Goal: Task Accomplishment & Management: Complete application form

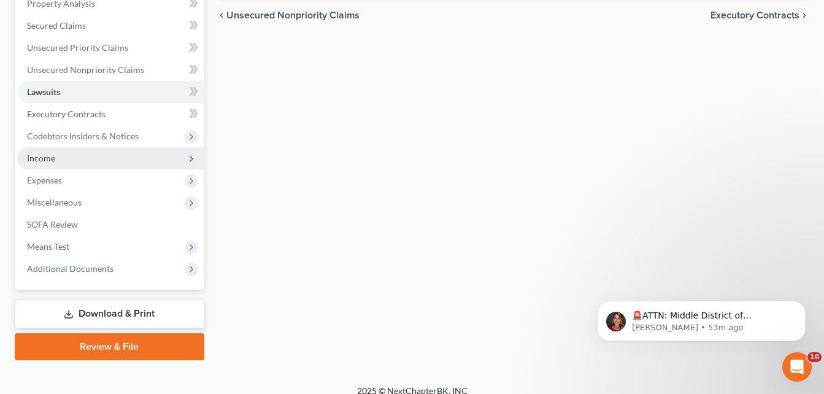
scroll to position [123, 0]
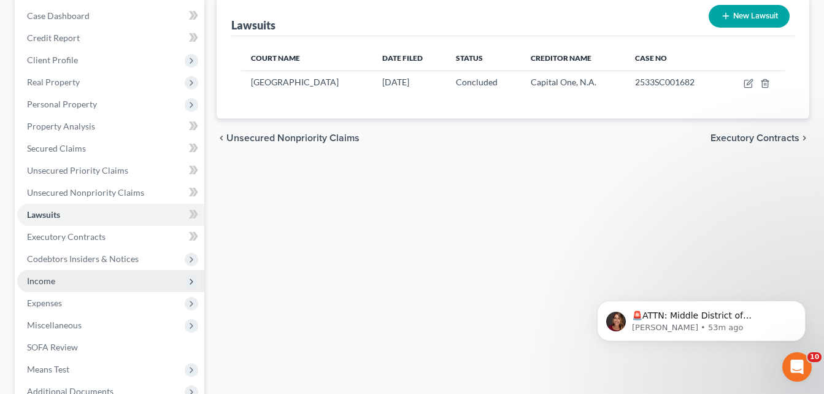
click at [107, 277] on span "Income" at bounding box center [110, 281] width 187 height 22
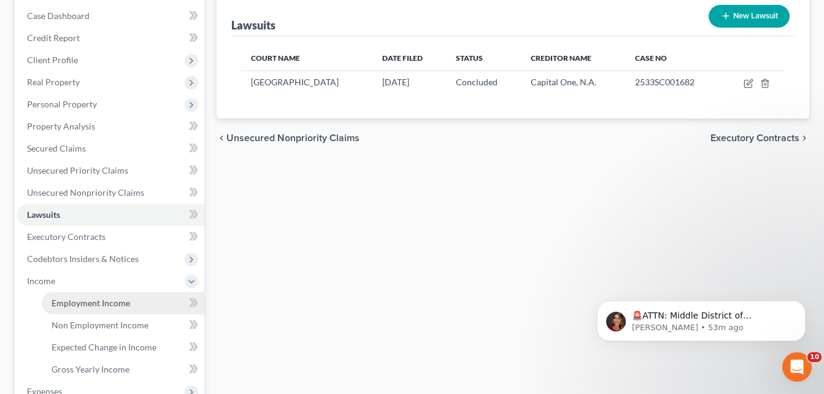
click at [108, 305] on span "Employment Income" at bounding box center [91, 302] width 79 height 10
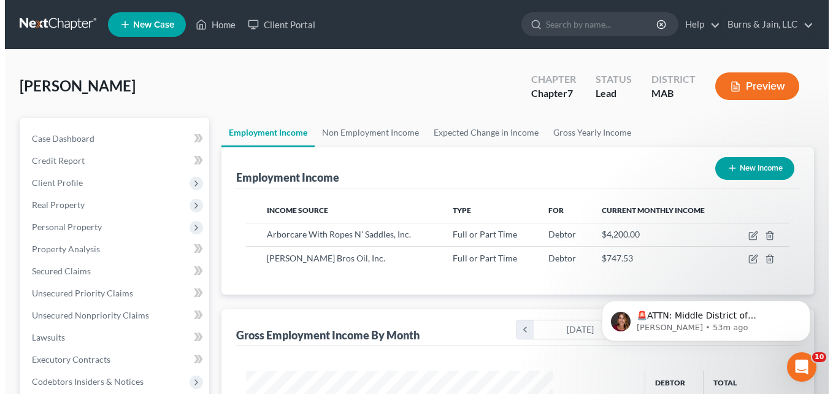
scroll to position [220, 332]
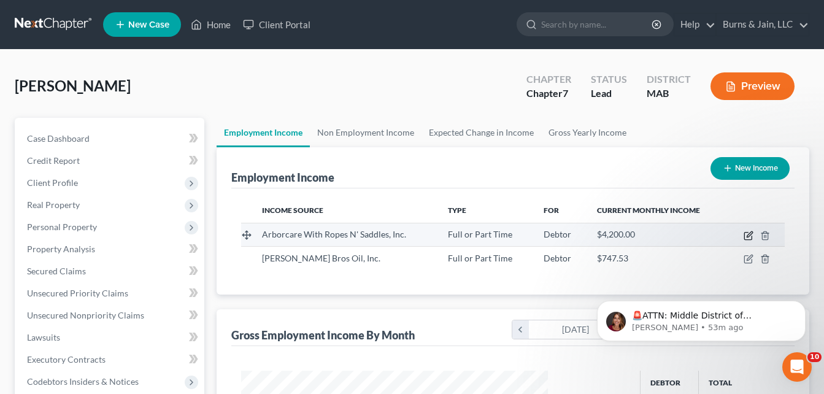
click at [749, 232] on icon "button" at bounding box center [748, 236] width 10 height 10
select select "0"
select select "22"
select select "3"
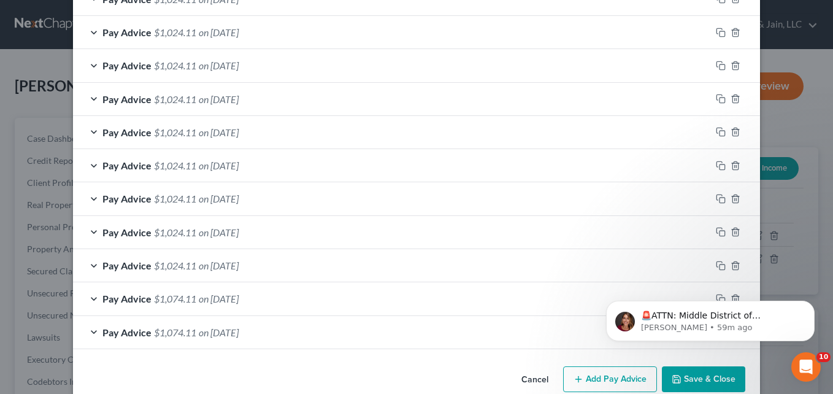
scroll to position [688, 0]
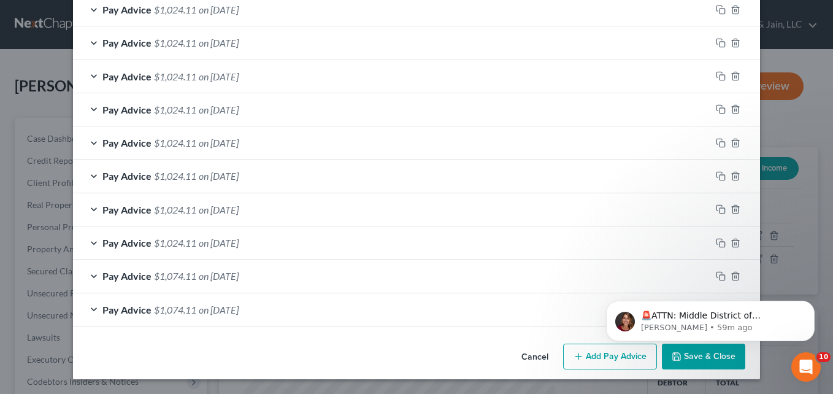
click at [592, 357] on html "🚨ATTN: Middle District of Florida The court has added a new Credit Counseling F…" at bounding box center [710, 318] width 245 height 86
click at [608, 361] on button "Add Pay Advice" at bounding box center [610, 356] width 94 height 26
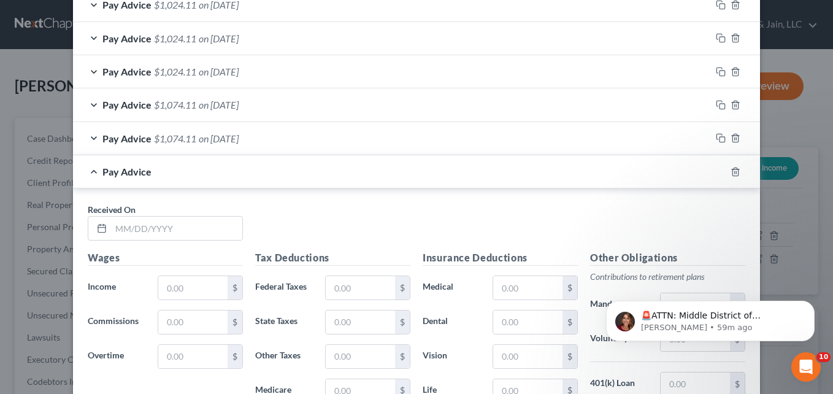
scroll to position [933, 0]
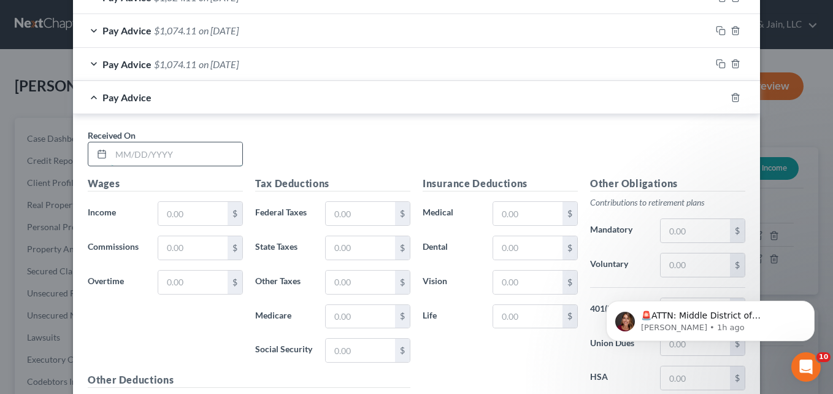
click at [143, 155] on input "text" at bounding box center [176, 153] width 131 height 23
type input "08/08/2025"
click at [202, 214] on input "text" at bounding box center [192, 213] width 69 height 23
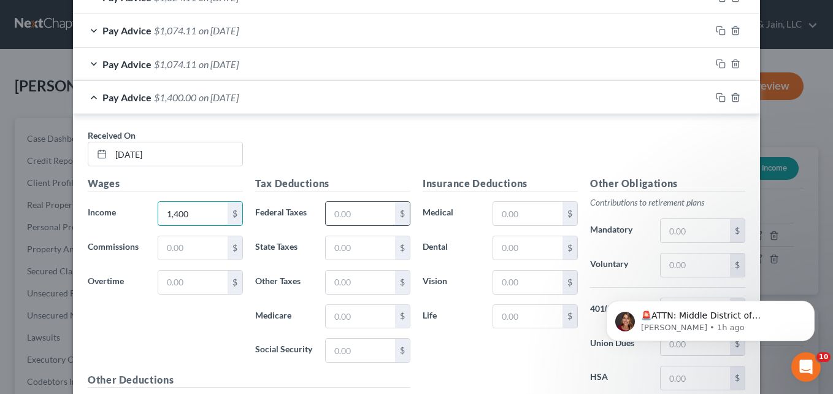
type input "1,400"
click at [347, 207] on input "text" at bounding box center [360, 213] width 69 height 23
type input "131.20"
click at [345, 242] on input "text" at bounding box center [360, 247] width 69 height 23
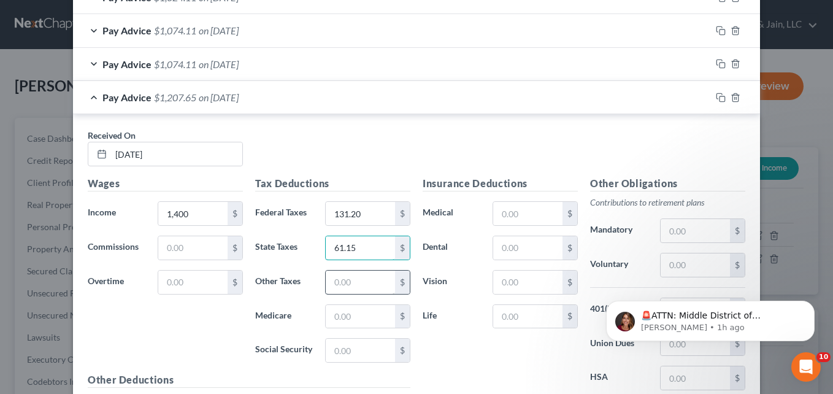
type input "61.15"
click at [348, 278] on input "text" at bounding box center [360, 281] width 69 height 23
type input "6.44"
click at [344, 317] on input "text" at bounding box center [360, 316] width 69 height 23
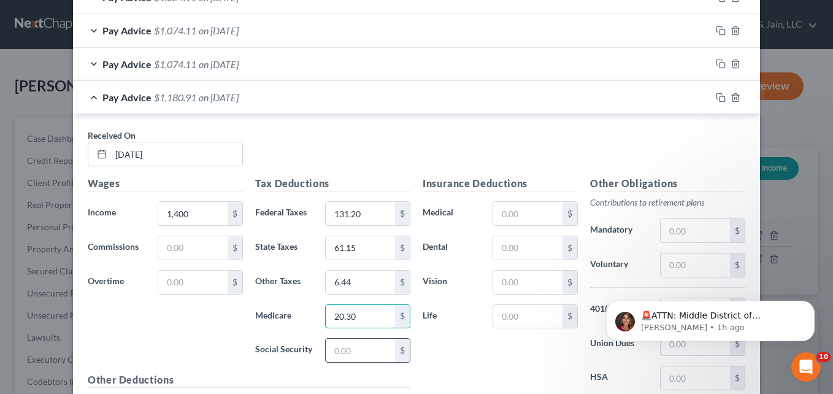
type input "20.30"
click at [350, 351] on input "text" at bounding box center [360, 350] width 69 height 23
type input "86.80"
click at [682, 228] on input "text" at bounding box center [695, 230] width 69 height 23
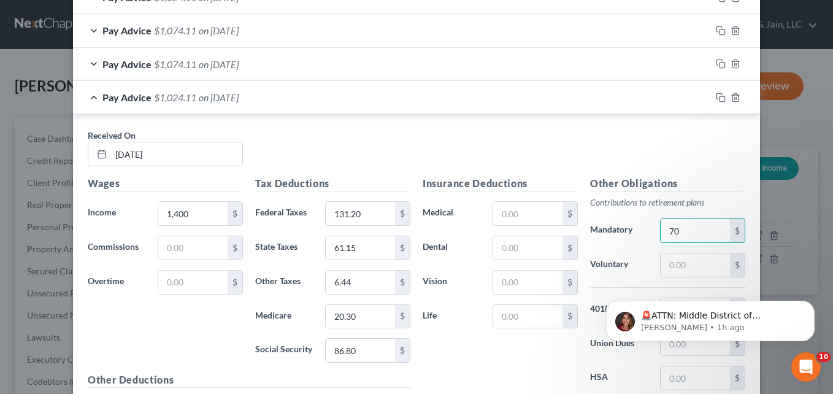
type input "70"
click at [504, 361] on div "Insurance Deductions Medical $ Dental $ Vision $ Life $" at bounding box center [499, 305] width 167 height 258
click at [90, 95] on div "Pay Advice $1,024.11 on 08/08/2025" at bounding box center [392, 97] width 638 height 33
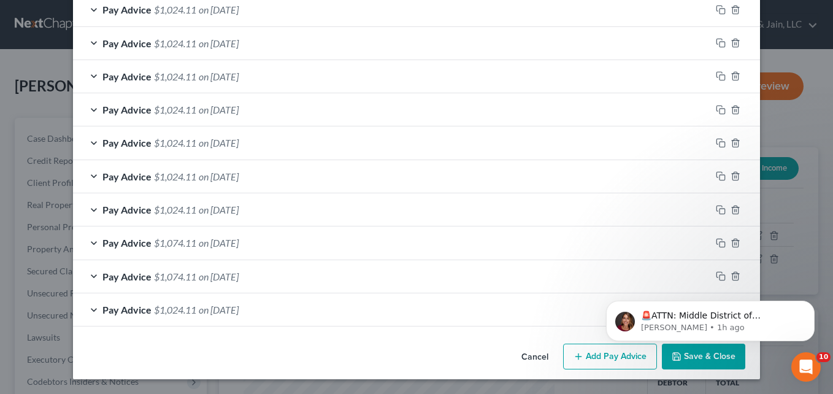
scroll to position [721, 0]
click at [591, 359] on button "Add Pay Advice" at bounding box center [610, 356] width 94 height 26
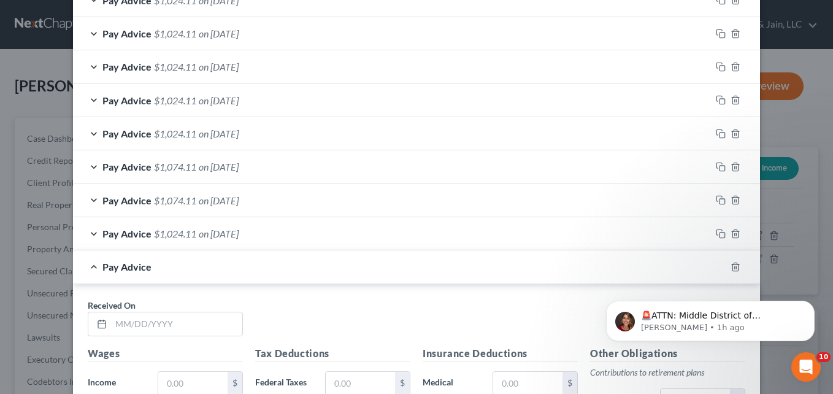
scroll to position [844, 0]
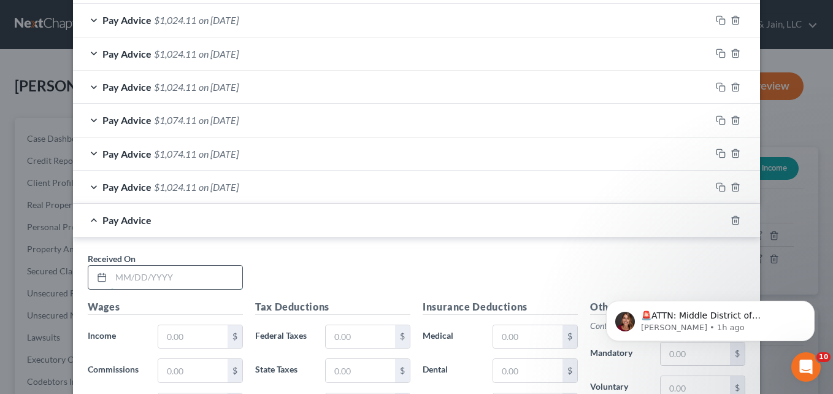
click at [172, 280] on input "text" at bounding box center [176, 277] width 131 height 23
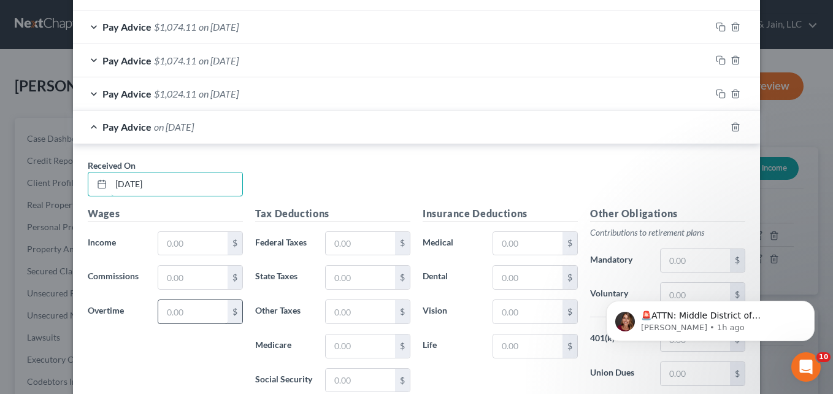
scroll to position [967, 0]
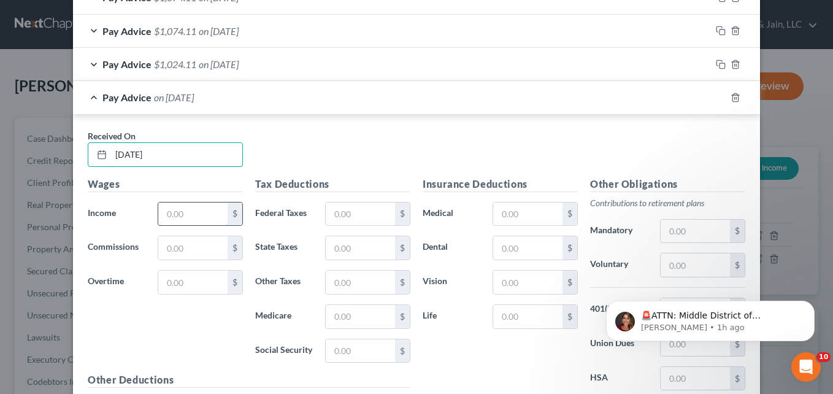
type input "08/15/2025"
click at [169, 221] on input "text" at bounding box center [192, 213] width 69 height 23
type input "1,400"
click at [683, 234] on input "text" at bounding box center [695, 231] width 69 height 23
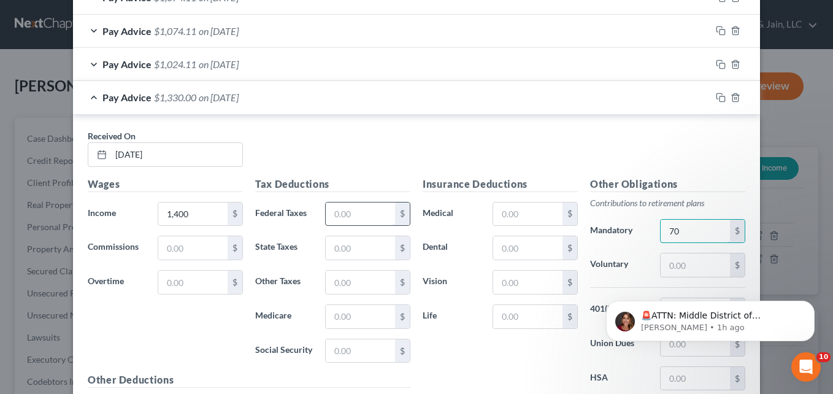
type input "70"
click at [358, 218] on input "text" at bounding box center [360, 213] width 69 height 23
type input "131.20"
click at [341, 312] on input "text" at bounding box center [360, 316] width 69 height 23
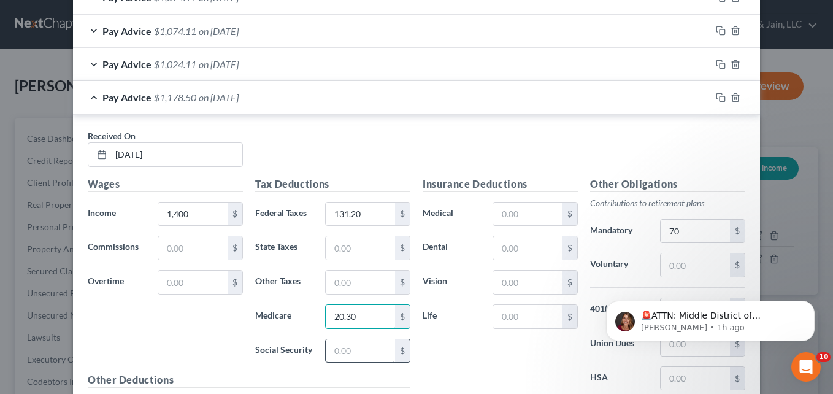
type input "20.30"
click at [340, 349] on input "text" at bounding box center [360, 350] width 69 height 23
type input "86.80"
click at [355, 249] on input "text" at bounding box center [360, 247] width 69 height 23
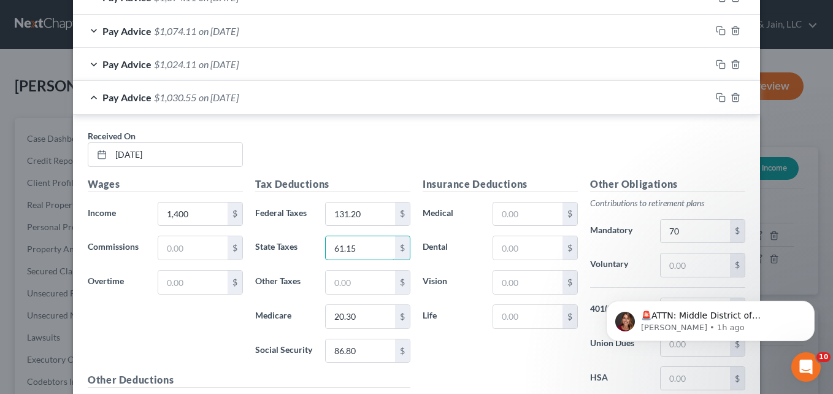
type input "61.15"
click at [343, 267] on div "Tax Deductions Federal Taxes 131.20 $ State Taxes 61.15 $ Other Taxes $ Medicar…" at bounding box center [332, 275] width 167 height 196
click at [347, 282] on input "text" at bounding box center [360, 281] width 69 height 23
type input "6.44"
click at [454, 351] on div "Insurance Deductions Medical $ Dental $ Vision $ Life $" at bounding box center [499, 306] width 167 height 258
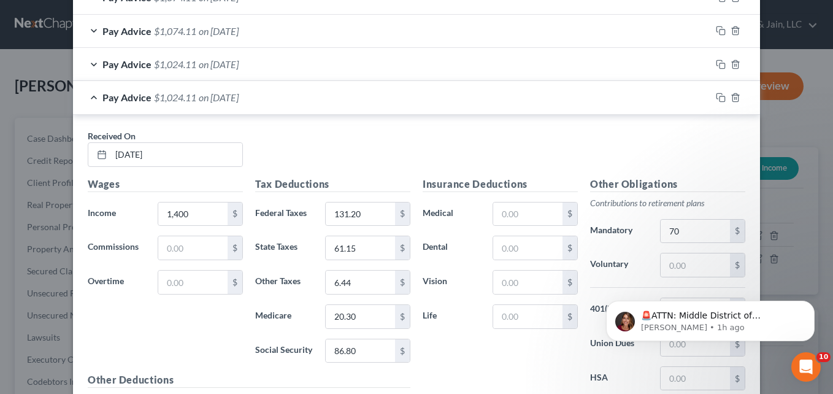
click at [88, 94] on div "Pay Advice $1,024.11 on 08/15/2025" at bounding box center [392, 97] width 638 height 33
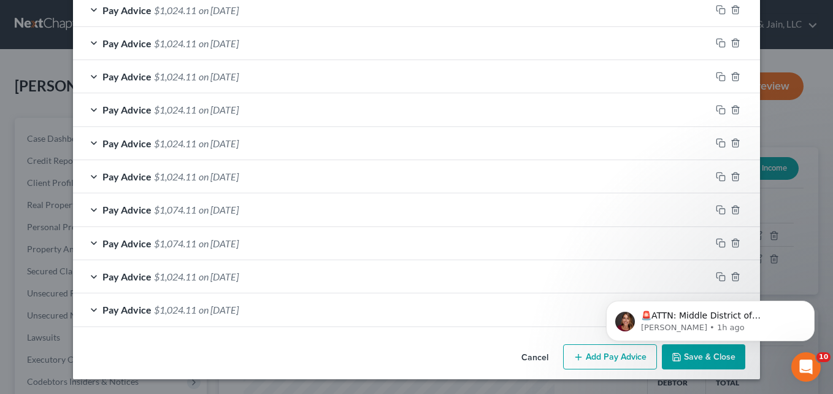
scroll to position [754, 0]
click at [603, 354] on body "🚨ATTN: Middle District of Florida The court has added a new Credit Counseling F…" at bounding box center [710, 318] width 236 height 76
click at [603, 364] on button "Add Pay Advice" at bounding box center [610, 357] width 94 height 26
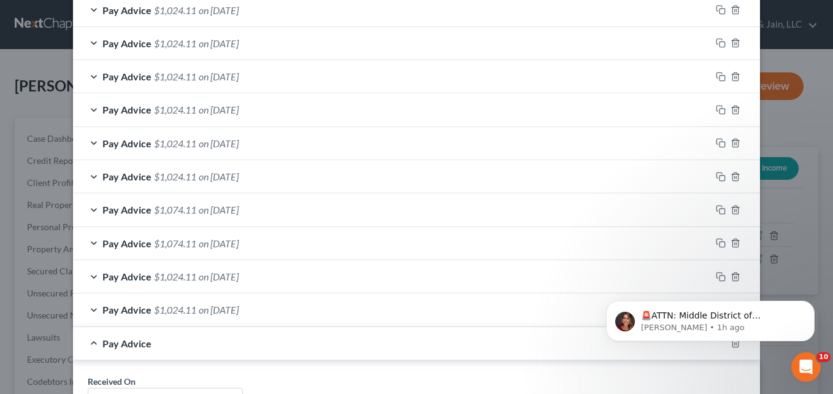
scroll to position [877, 0]
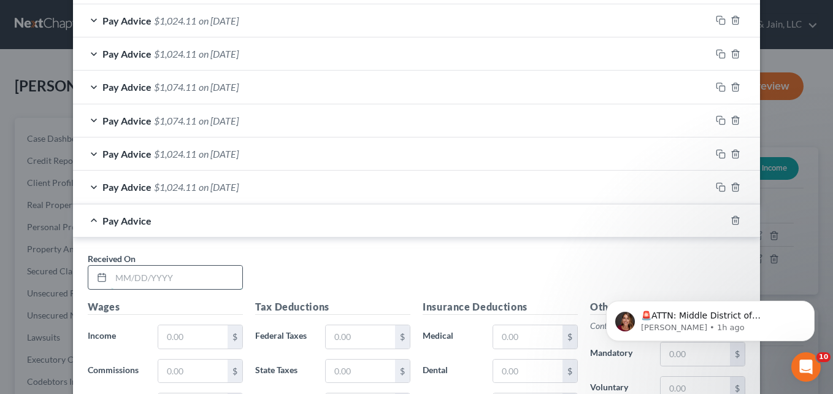
click at [143, 279] on input "text" at bounding box center [176, 277] width 131 height 23
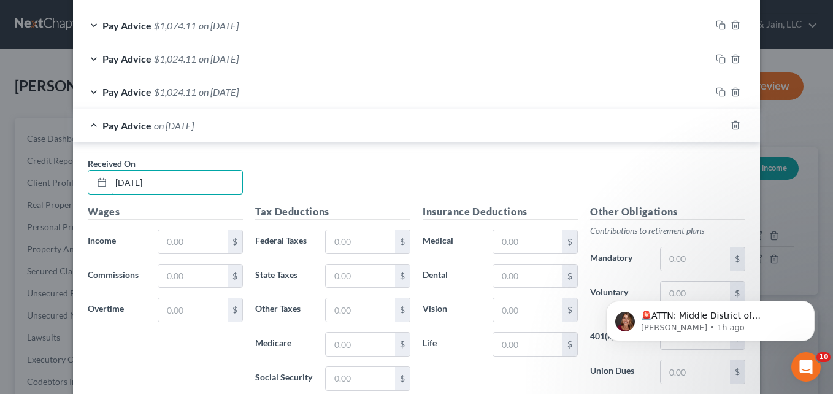
scroll to position [1000, 0]
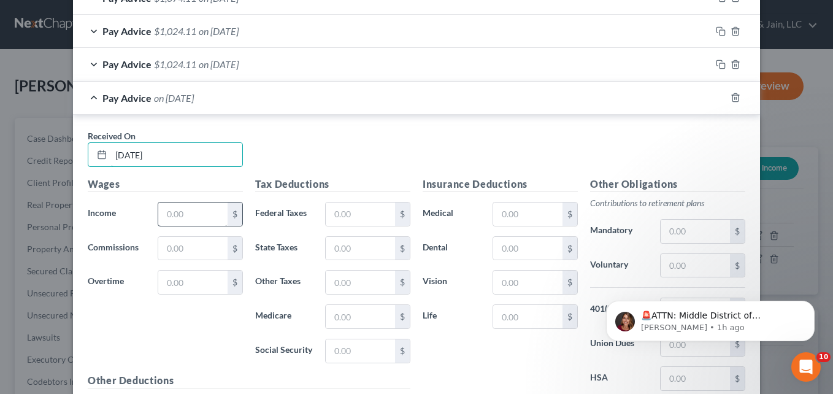
type input "08/22/2025"
click at [179, 215] on input "text" at bounding box center [192, 213] width 69 height 23
type input "1,400"
click at [701, 233] on input "text" at bounding box center [695, 231] width 69 height 23
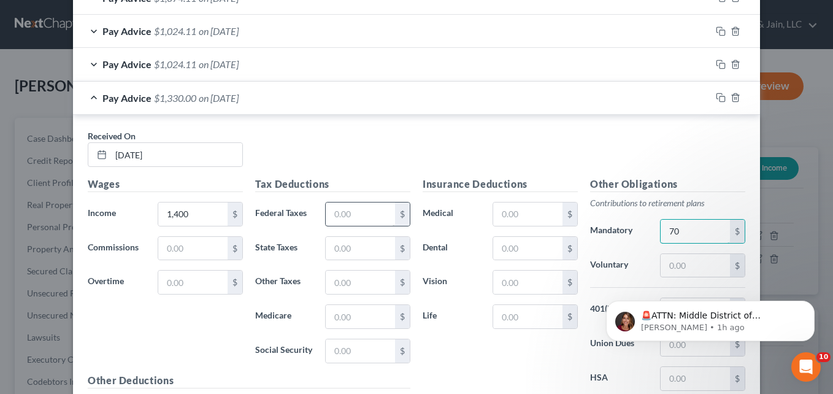
type input "70"
drag, startPoint x: 375, startPoint y: 214, endPoint x: 387, endPoint y: 214, distance: 11.7
click at [375, 214] on input "text" at bounding box center [360, 213] width 69 height 23
type input "131.20"
click at [356, 318] on input "text" at bounding box center [360, 316] width 69 height 23
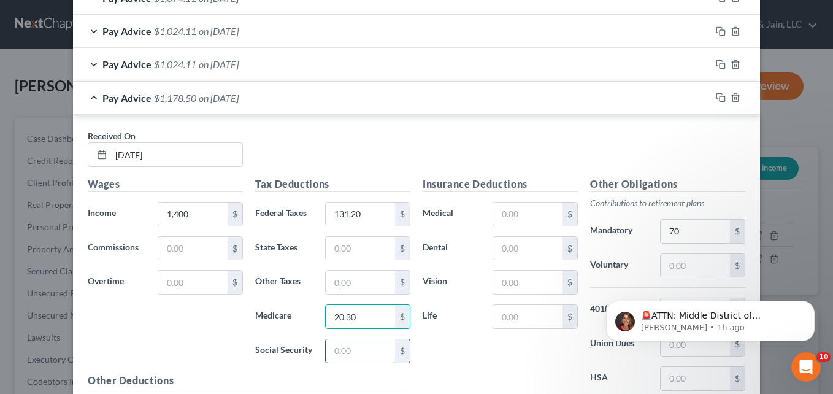
type input "20.30"
click at [346, 348] on input "text" at bounding box center [360, 350] width 69 height 23
type input "86.80"
click at [344, 250] on input "text" at bounding box center [360, 248] width 69 height 23
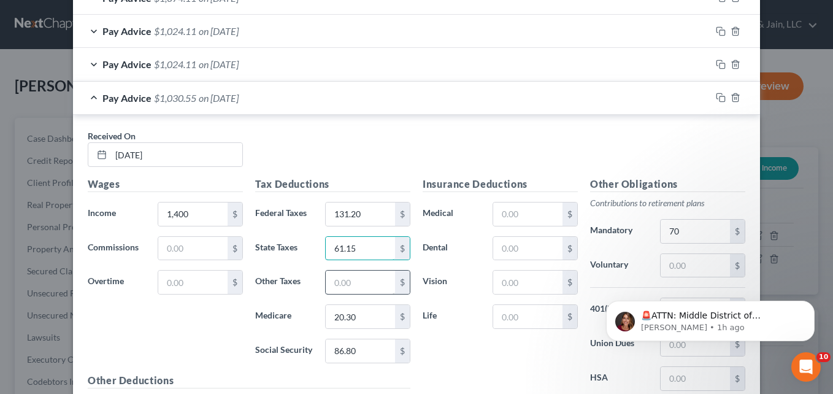
type input "61.15"
click at [350, 275] on input "text" at bounding box center [360, 281] width 69 height 23
type input "6.44"
click at [486, 349] on div "Insurance Deductions Medical $ Dental $ Vision $ Life $" at bounding box center [499, 306] width 167 height 258
click at [92, 98] on div "Pay Advice $1,024.11 on 08/22/2025" at bounding box center [392, 98] width 638 height 33
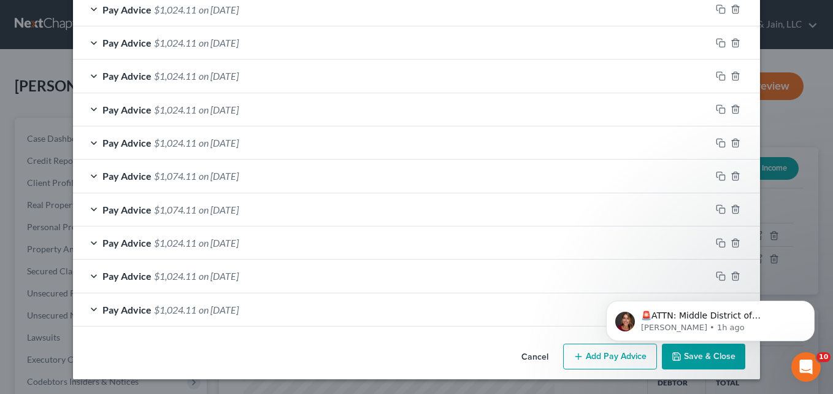
scroll to position [788, 0]
click at [613, 350] on body "🚨ATTN: Middle District of Florida The court has added a new Credit Counseling F…" at bounding box center [710, 318] width 236 height 76
click at [592, 361] on button "Add Pay Advice" at bounding box center [610, 356] width 94 height 26
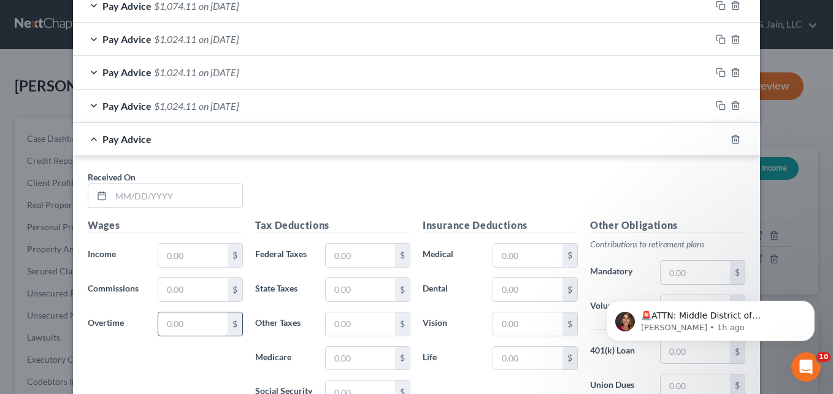
scroll to position [1033, 0]
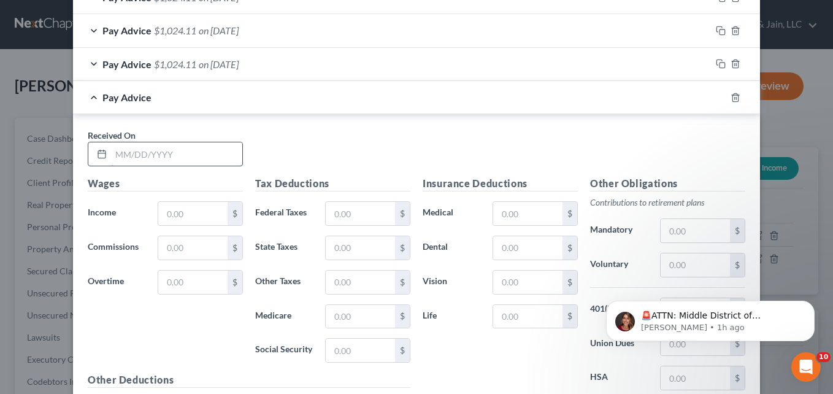
click at [156, 149] on input "text" at bounding box center [176, 153] width 131 height 23
type input "08/29/2025"
click at [198, 207] on input "text" at bounding box center [192, 213] width 69 height 23
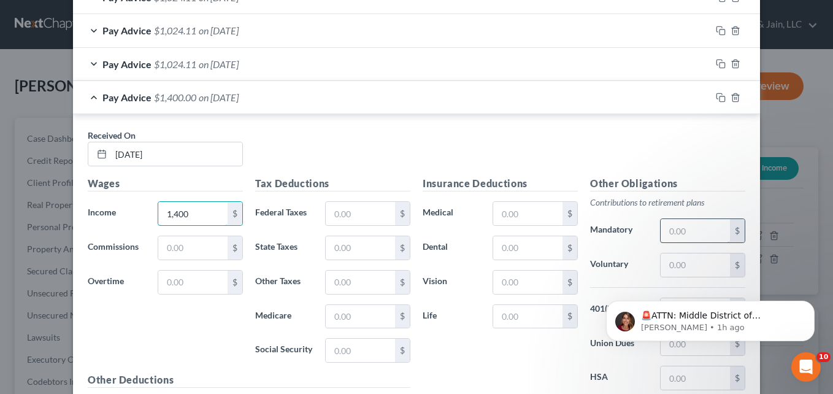
type input "1,400"
click at [705, 229] on input "text" at bounding box center [695, 230] width 69 height 23
type input "70"
click at [375, 212] on input "text" at bounding box center [360, 213] width 69 height 23
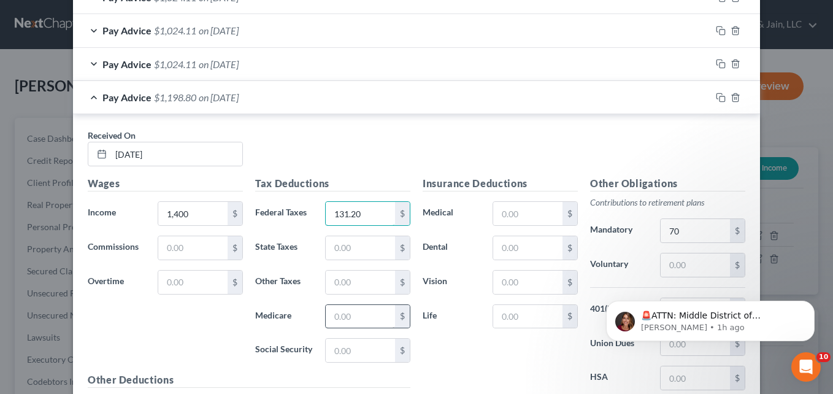
type input "131.20"
click at [350, 313] on input "text" at bounding box center [360, 316] width 69 height 23
type input "20.30"
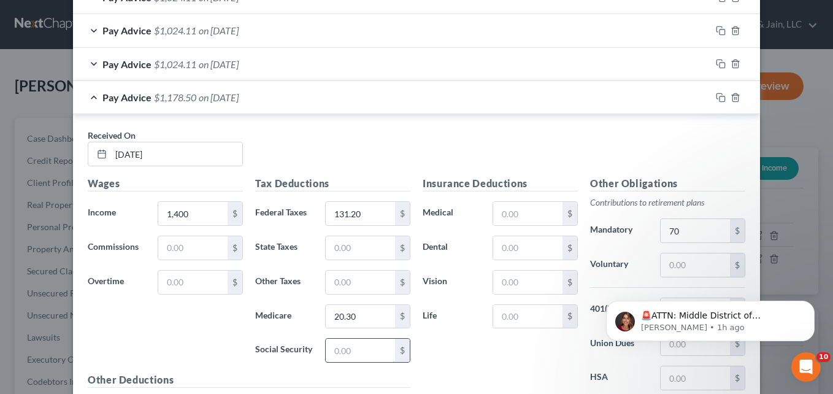
click at [336, 354] on input "text" at bounding box center [360, 350] width 69 height 23
type input "86.80"
click at [347, 245] on input "text" at bounding box center [360, 247] width 69 height 23
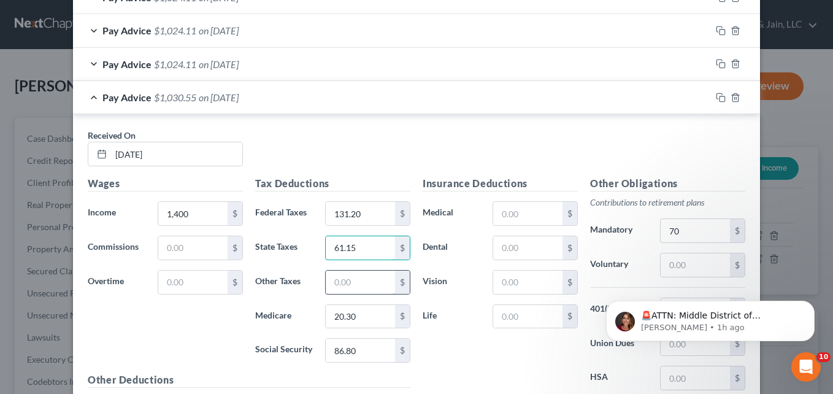
type input "61.15"
click at [370, 281] on input "text" at bounding box center [360, 281] width 69 height 23
type input "6.44"
click at [467, 350] on div "Insurance Deductions Medical $ Dental $ Vision $ Life $" at bounding box center [499, 305] width 167 height 258
click at [83, 94] on div "Pay Advice $1,024.11 on 08/29/2025" at bounding box center [392, 97] width 638 height 33
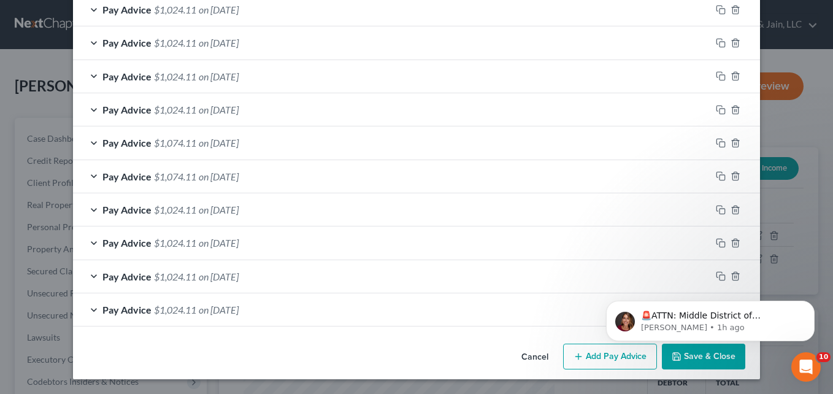
scroll to position [821, 0]
click at [614, 358] on html "🚨ATTN: Middle District of Florida The court has added a new Credit Counseling F…" at bounding box center [710, 318] width 245 height 86
click at [602, 362] on button "Add Pay Advice" at bounding box center [610, 356] width 94 height 26
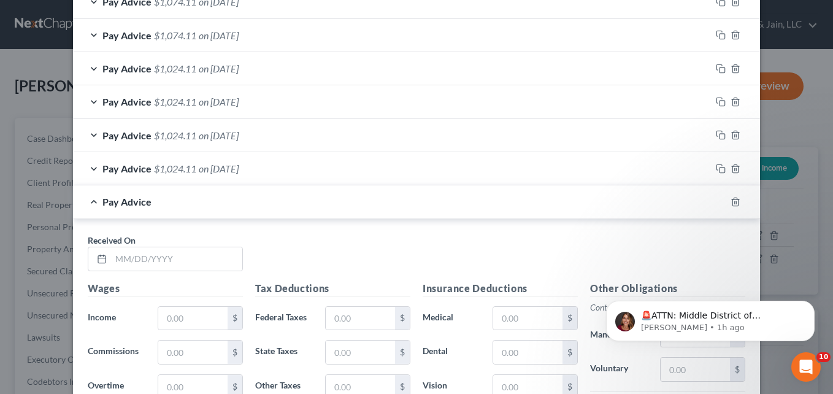
scroll to position [1067, 0]
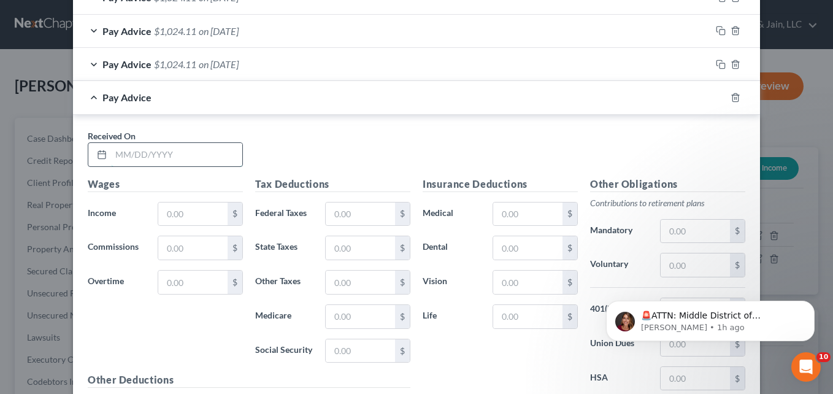
click at [117, 157] on input "text" at bounding box center [176, 154] width 131 height 23
type input "09/05/2025"
click at [186, 211] on input "text" at bounding box center [192, 213] width 69 height 23
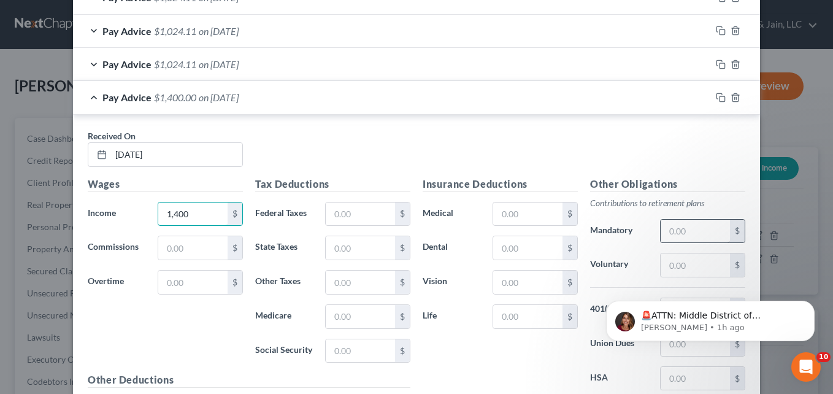
type input "1,400"
click at [672, 227] on input "text" at bounding box center [695, 231] width 69 height 23
type input "70"
click at [345, 213] on input "text" at bounding box center [360, 213] width 69 height 23
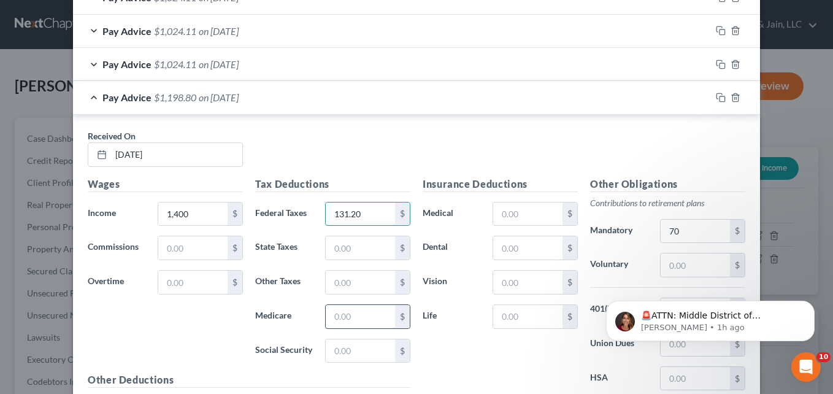
type input "131.20"
click at [351, 305] on input "text" at bounding box center [360, 316] width 69 height 23
type input "20.30"
click at [365, 343] on input "text" at bounding box center [360, 350] width 69 height 23
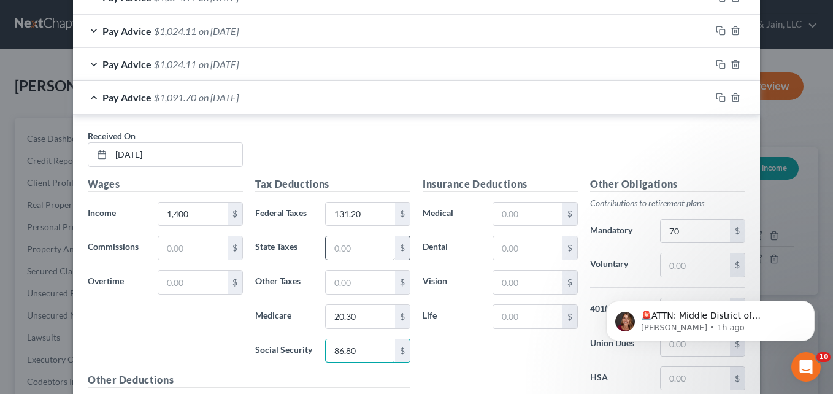
type input "86.80"
click at [351, 246] on input "text" at bounding box center [360, 247] width 69 height 23
type input "61.15"
click at [356, 288] on input "text" at bounding box center [360, 281] width 69 height 23
type input "6.44"
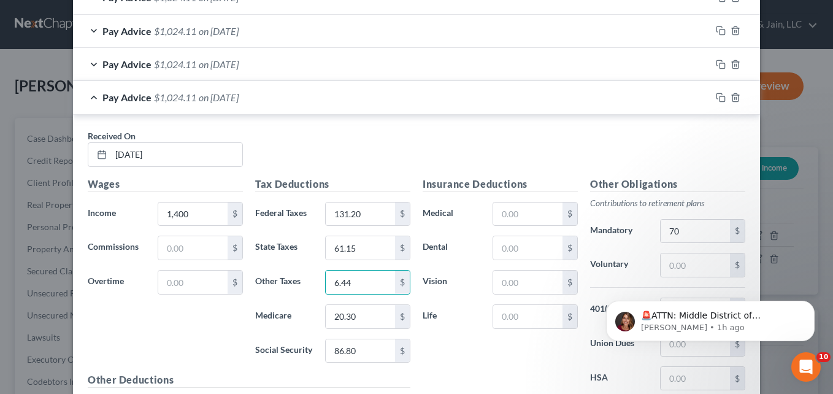
click at [527, 358] on div "Insurance Deductions Medical $ Dental $ Vision $ Life $" at bounding box center [499, 306] width 167 height 258
click at [91, 96] on div "Pay Advice $1,024.11 on 09/05/2025" at bounding box center [392, 97] width 638 height 33
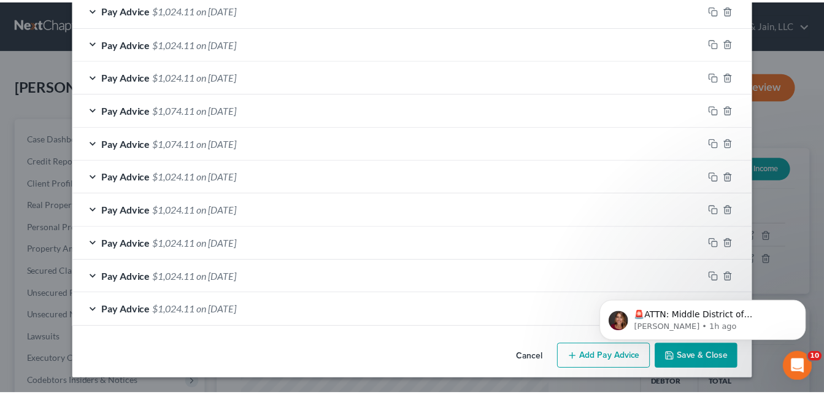
scroll to position [854, 0]
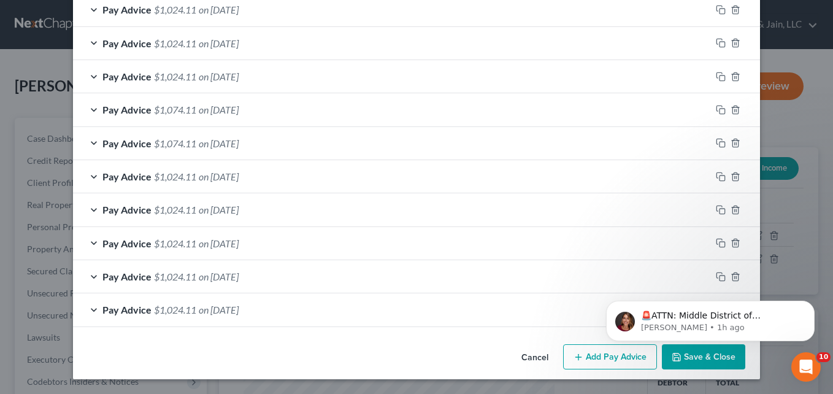
click at [714, 360] on html "🚨ATTN: Middle District of Florida The court has added a new Credit Counseling F…" at bounding box center [710, 318] width 245 height 86
click at [691, 358] on html "🚨ATTN: Middle District of Florida The court has added a new Credit Counseling F…" at bounding box center [710, 318] width 245 height 86
click at [719, 358] on html "🚨ATTN: Middle District of Florida The court has added a new Credit Counseling F…" at bounding box center [710, 318] width 245 height 86
click at [815, 300] on button "Dismiss notification" at bounding box center [811, 304] width 16 height 16
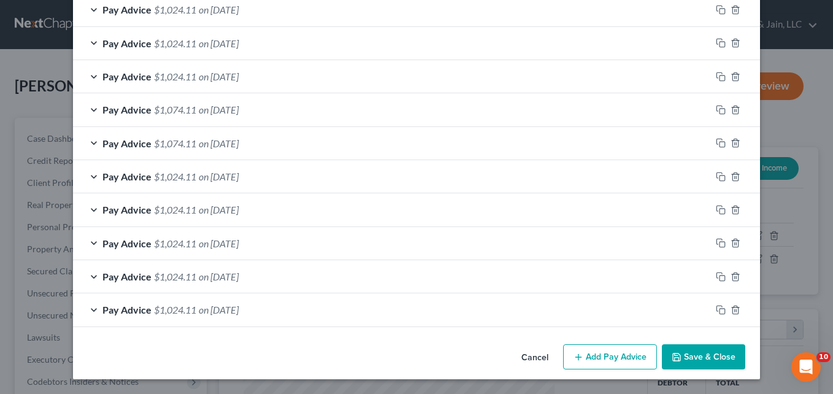
click at [694, 359] on button "Save & Close" at bounding box center [703, 357] width 83 height 26
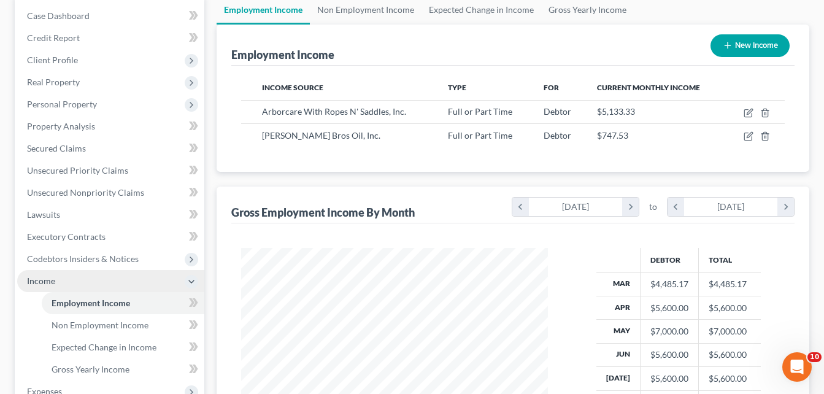
scroll to position [245, 0]
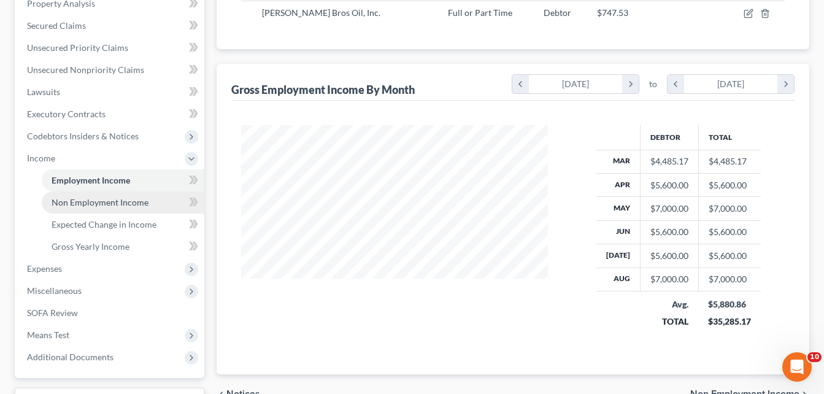
click at [129, 201] on span "Non Employment Income" at bounding box center [100, 202] width 97 height 10
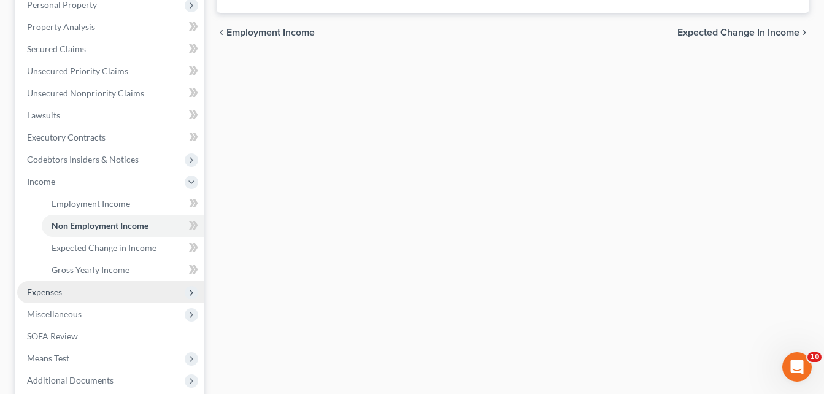
scroll to position [245, 0]
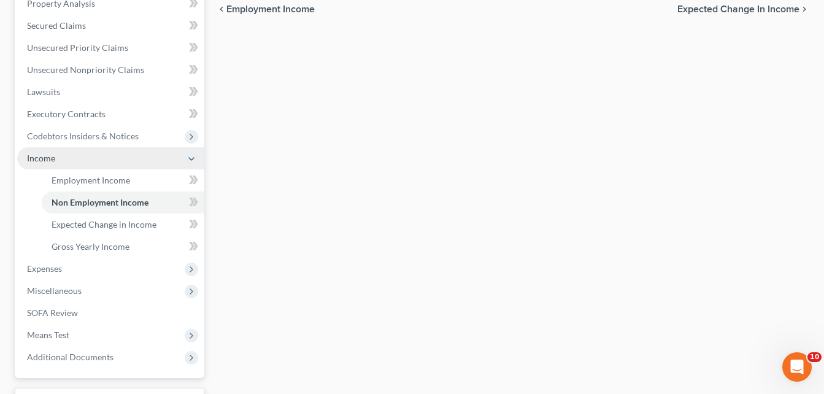
click at [195, 158] on icon at bounding box center [191, 159] width 10 height 10
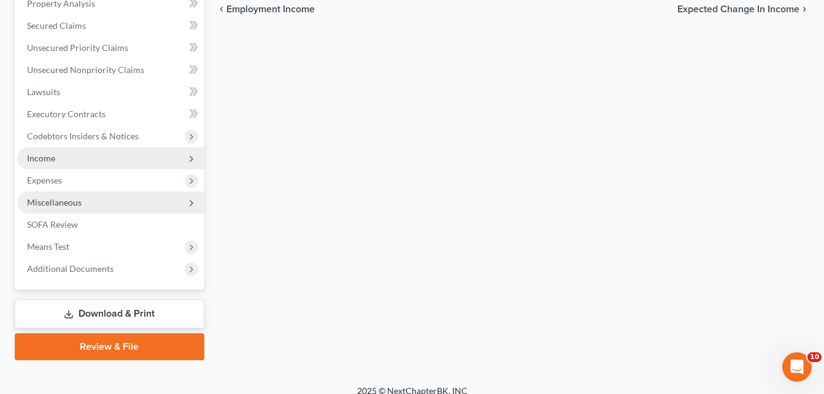
click at [177, 202] on span "Miscellaneous" at bounding box center [110, 202] width 187 height 22
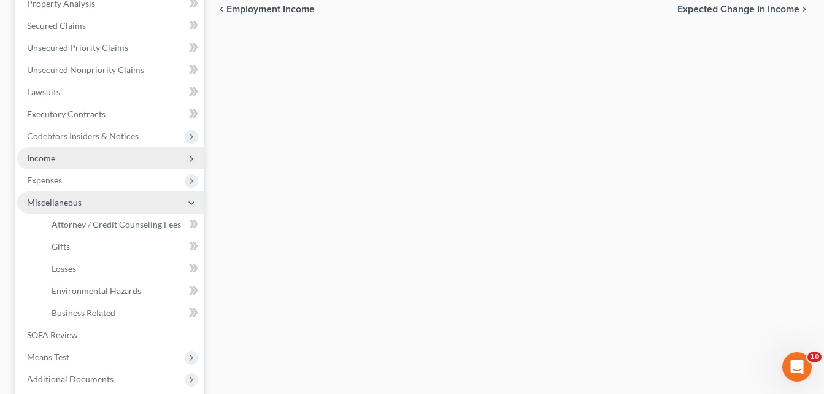
click at [185, 202] on icon at bounding box center [191, 202] width 13 height 13
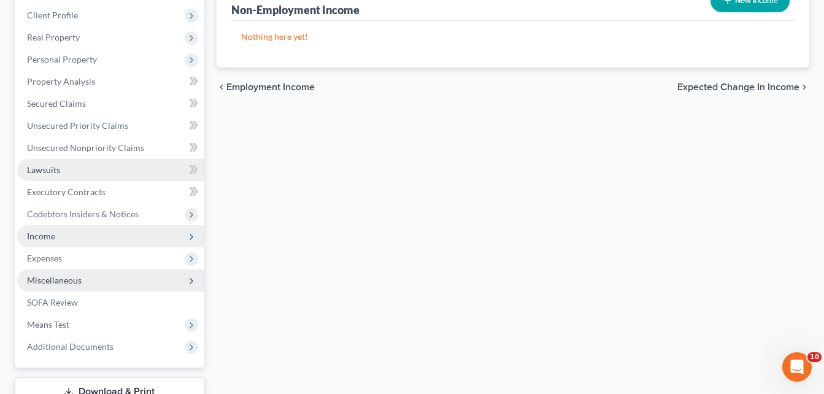
scroll to position [123, 0]
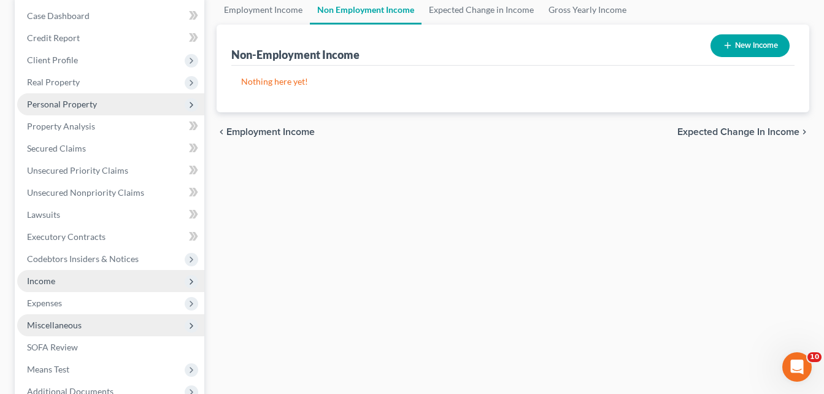
click at [115, 111] on span "Personal Property" at bounding box center [110, 104] width 187 height 22
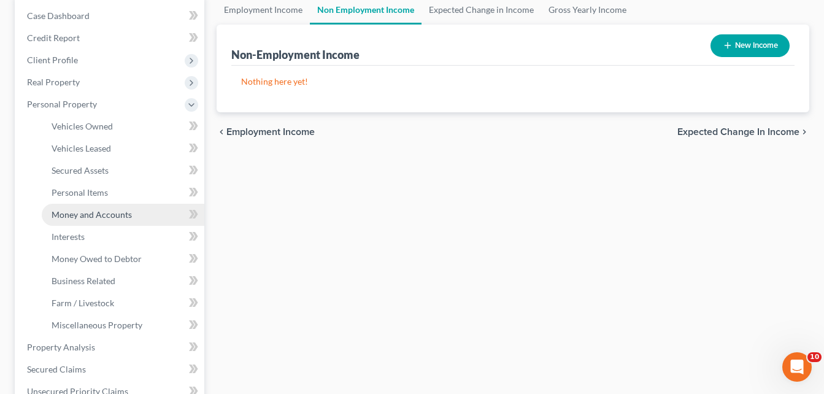
click at [107, 212] on span "Money and Accounts" at bounding box center [92, 214] width 80 height 10
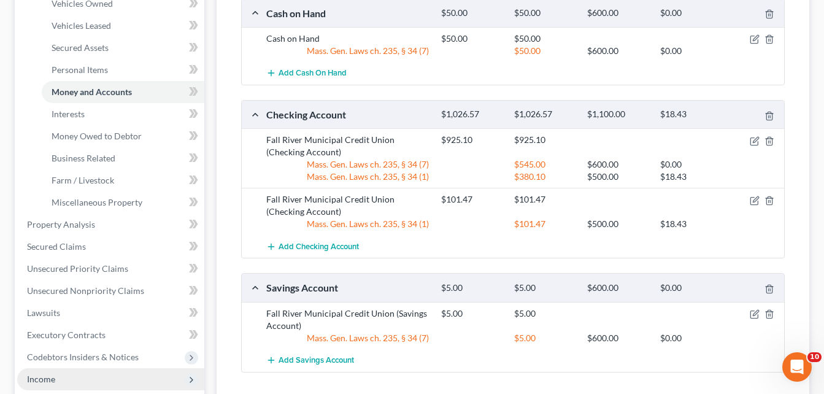
scroll to position [123, 0]
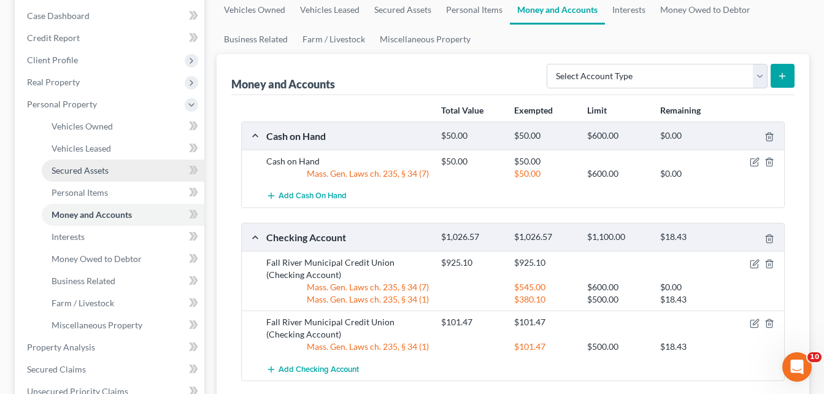
click at [126, 164] on link "Secured Assets" at bounding box center [123, 170] width 163 height 22
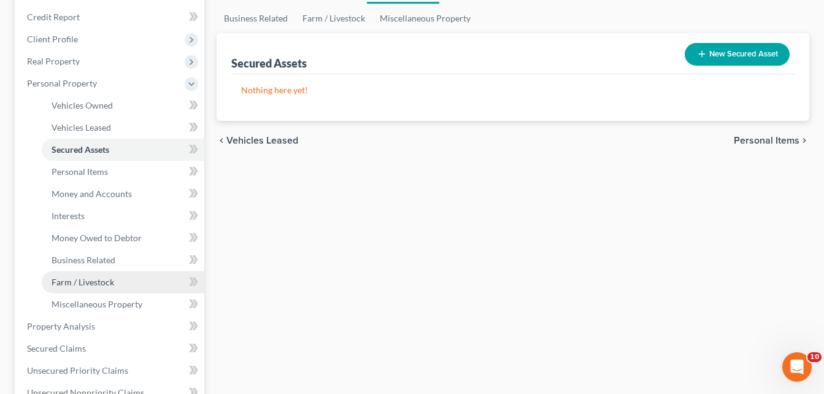
scroll to position [368, 0]
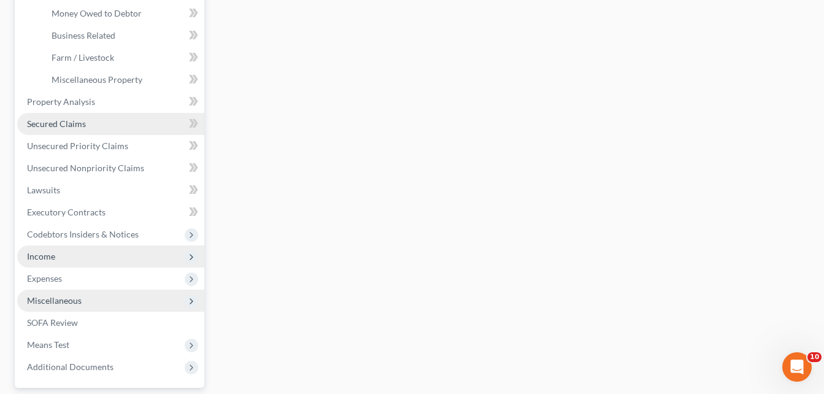
click at [99, 125] on link "Secured Claims" at bounding box center [110, 124] width 187 height 22
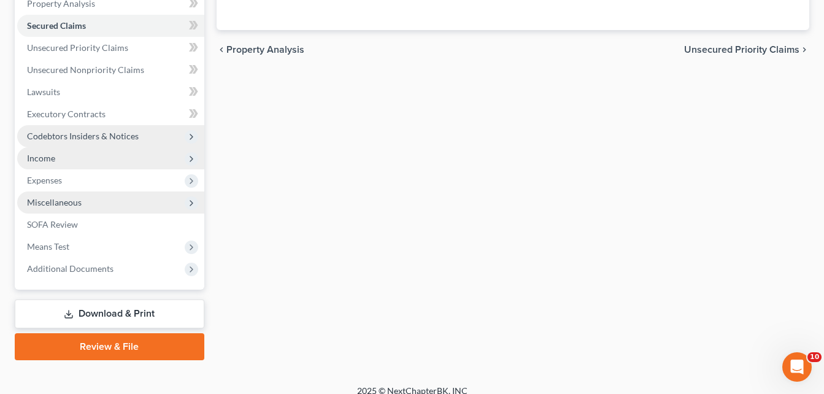
scroll to position [123, 0]
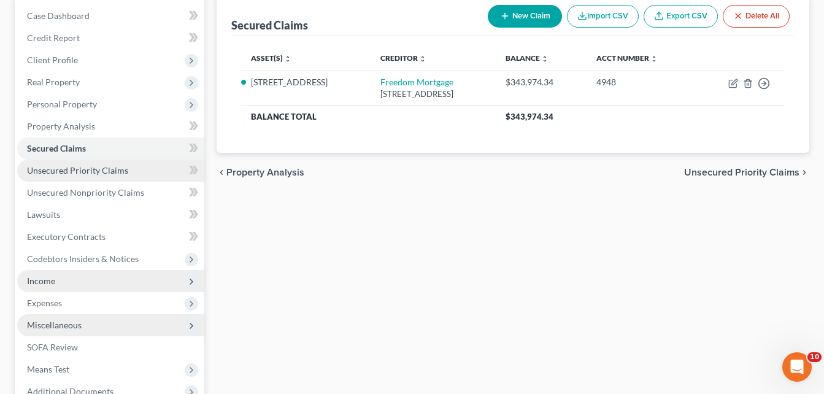
click at [115, 170] on span "Unsecured Priority Claims" at bounding box center [77, 170] width 101 height 10
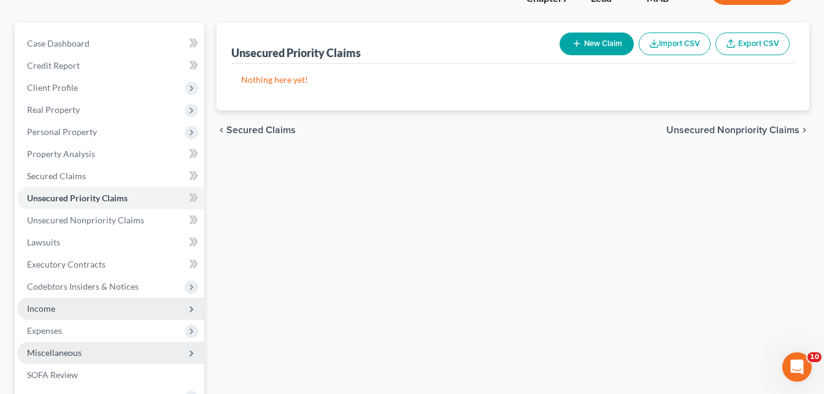
scroll to position [123, 0]
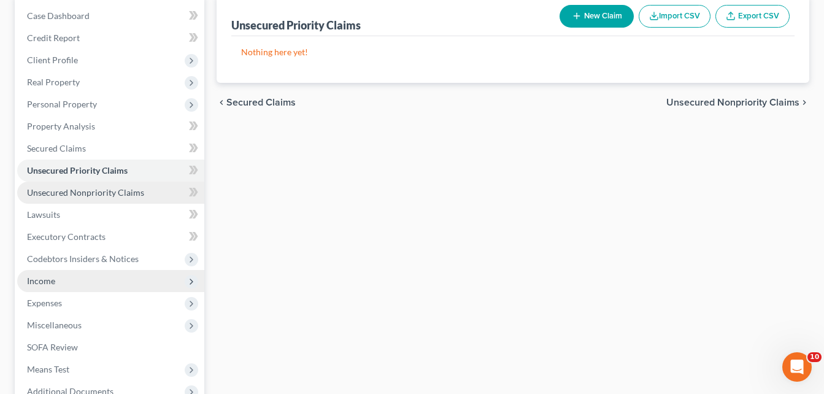
click at [112, 190] on span "Unsecured Nonpriority Claims" at bounding box center [85, 192] width 117 height 10
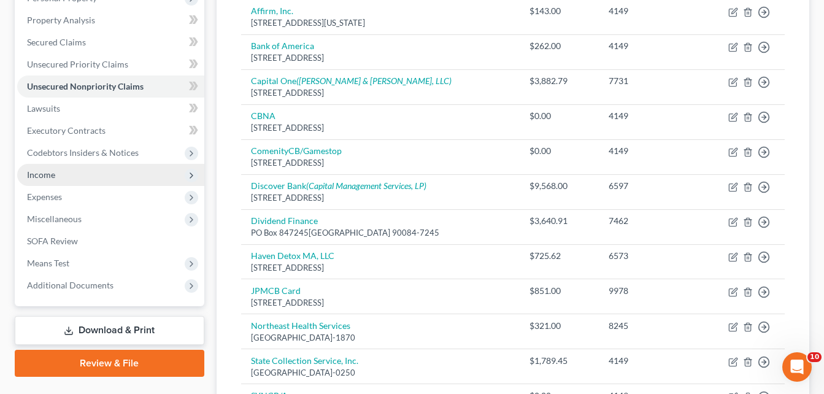
scroll to position [228, 0]
click at [99, 198] on span "Expenses" at bounding box center [110, 197] width 187 height 22
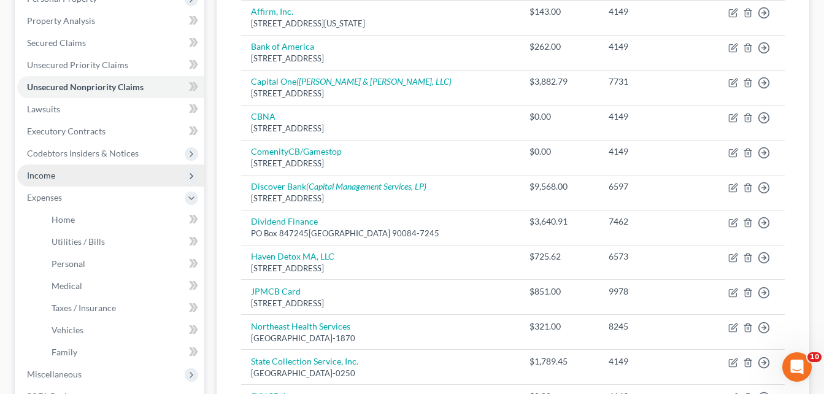
click at [125, 177] on span "Income" at bounding box center [110, 175] width 187 height 22
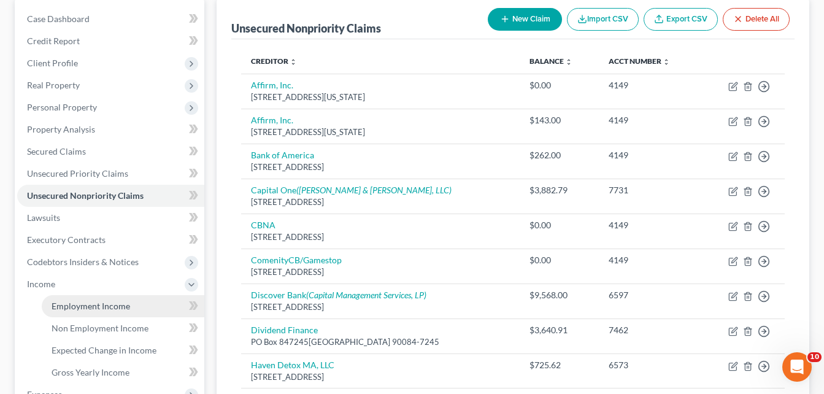
scroll to position [105, 0]
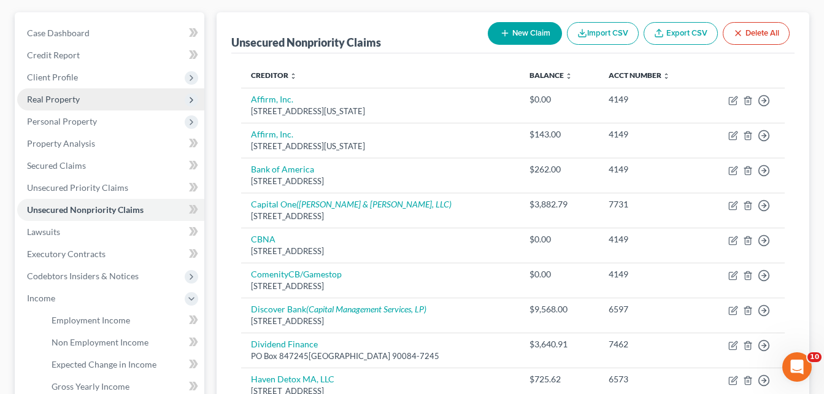
click at [107, 99] on span "Real Property" at bounding box center [110, 99] width 187 height 22
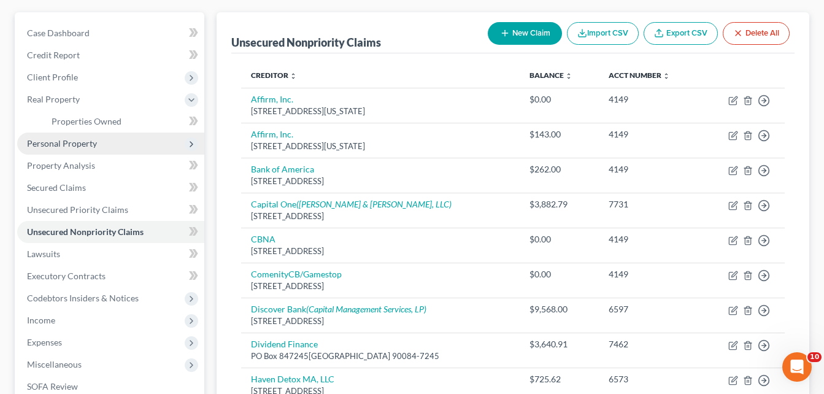
click at [104, 150] on span "Personal Property" at bounding box center [110, 143] width 187 height 22
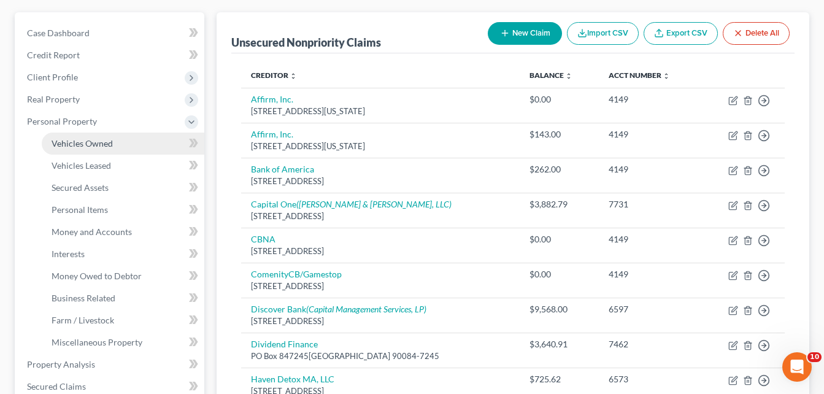
click at [120, 143] on link "Vehicles Owned" at bounding box center [123, 143] width 163 height 22
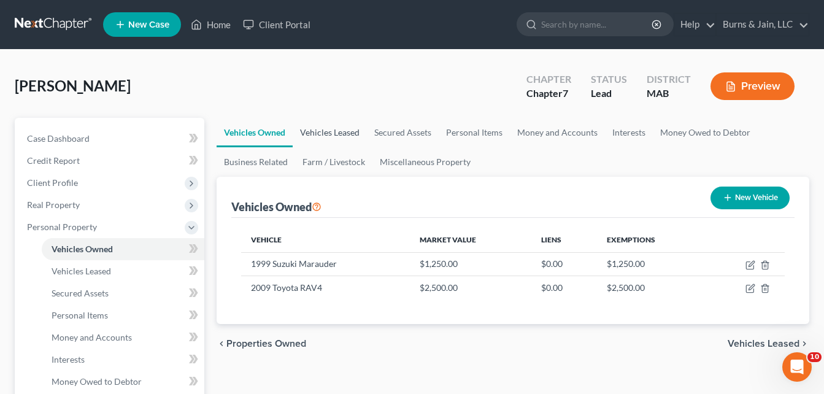
click at [323, 138] on link "Vehicles Leased" at bounding box center [330, 132] width 74 height 29
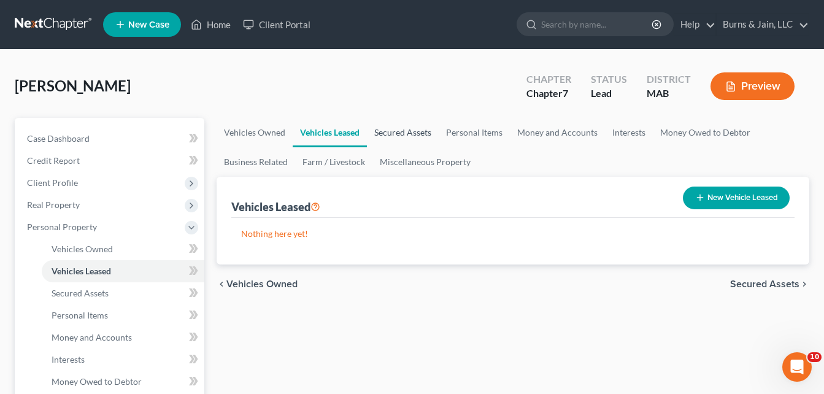
click at [418, 145] on link "Secured Assets" at bounding box center [403, 132] width 72 height 29
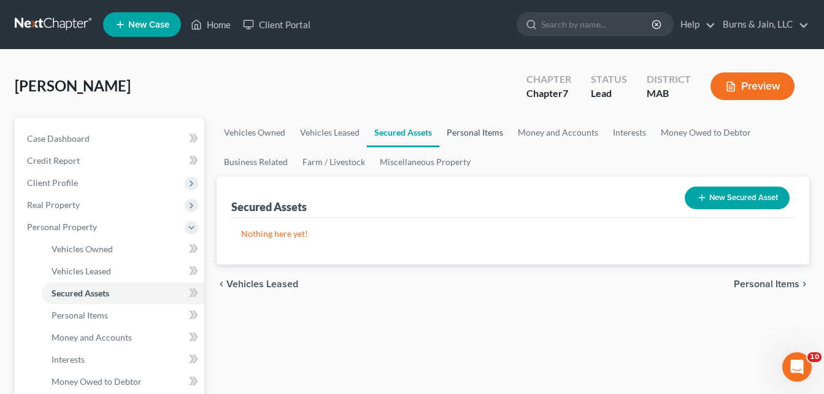
click at [485, 131] on link "Personal Items" at bounding box center [474, 132] width 71 height 29
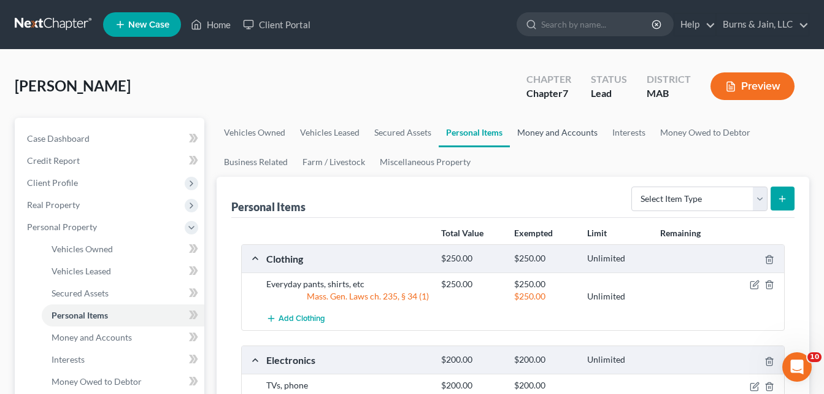
click at [553, 134] on link "Money and Accounts" at bounding box center [557, 132] width 95 height 29
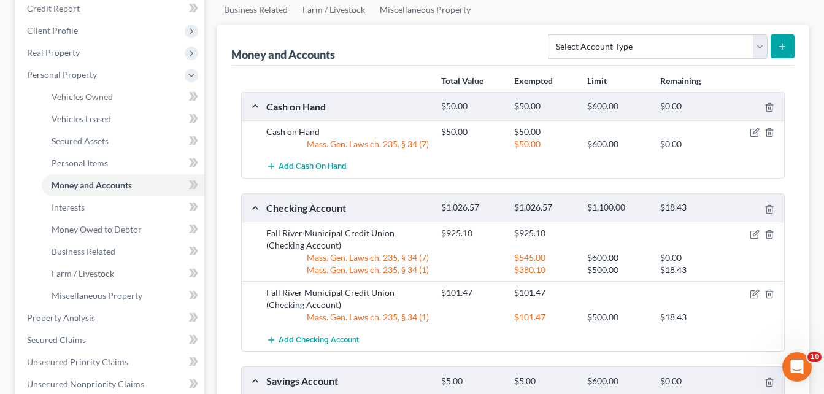
scroll to position [123, 0]
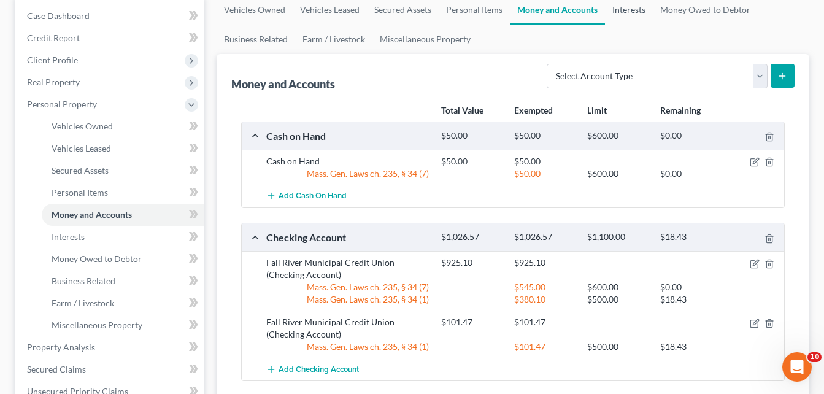
click at [626, 17] on link "Interests" at bounding box center [629, 9] width 48 height 29
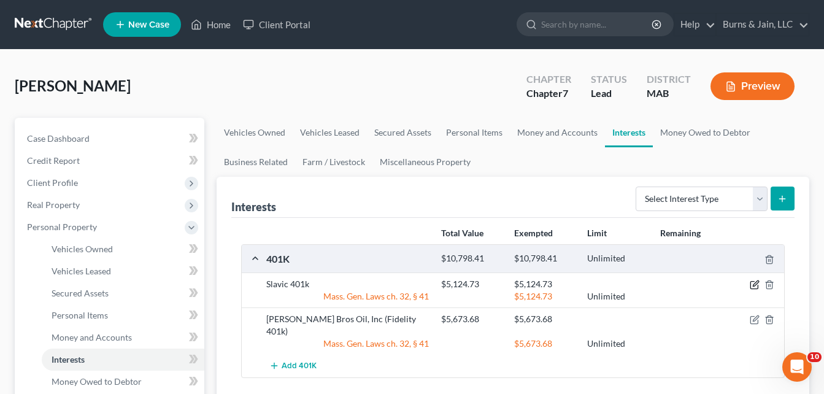
click at [754, 283] on icon "button" at bounding box center [754, 285] width 10 height 10
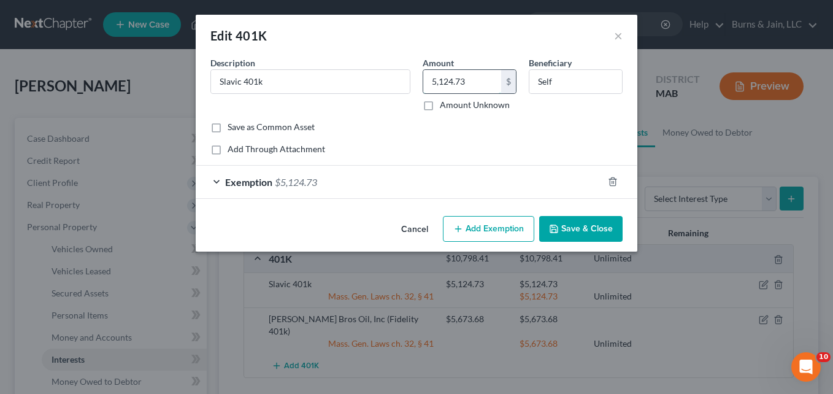
click at [476, 82] on input "5,124.73" at bounding box center [462, 81] width 78 height 23
type input "6,534.06"
click at [603, 230] on button "Save & Close" at bounding box center [580, 229] width 83 height 26
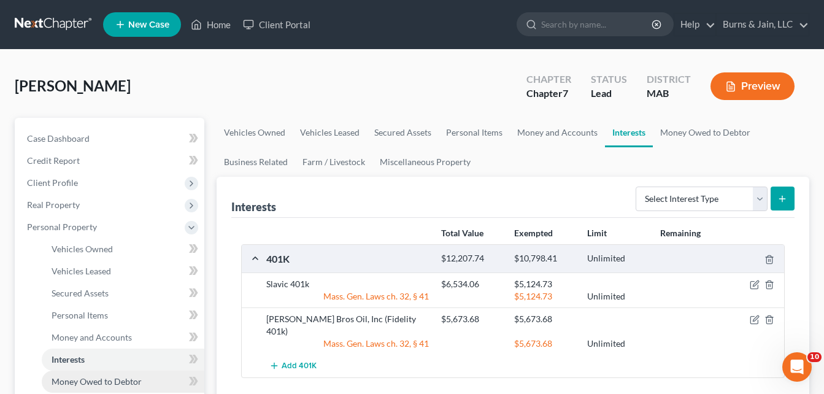
scroll to position [123, 0]
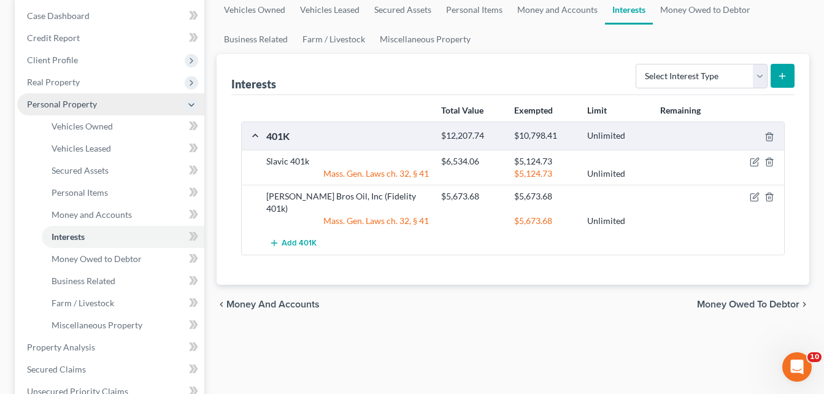
click at [190, 105] on icon at bounding box center [191, 105] width 10 height 10
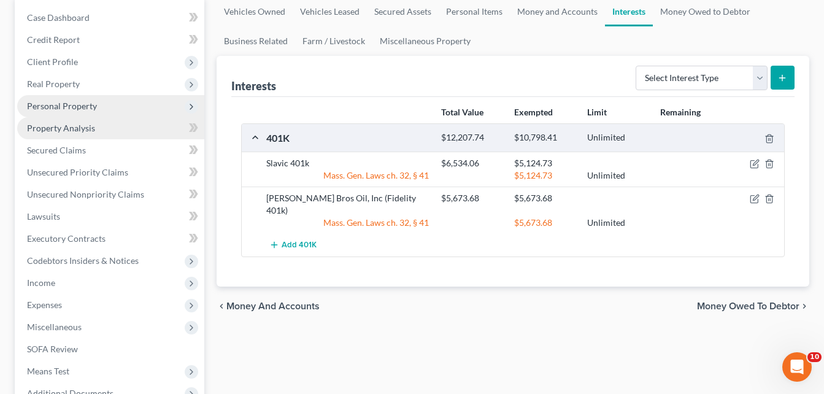
scroll to position [136, 0]
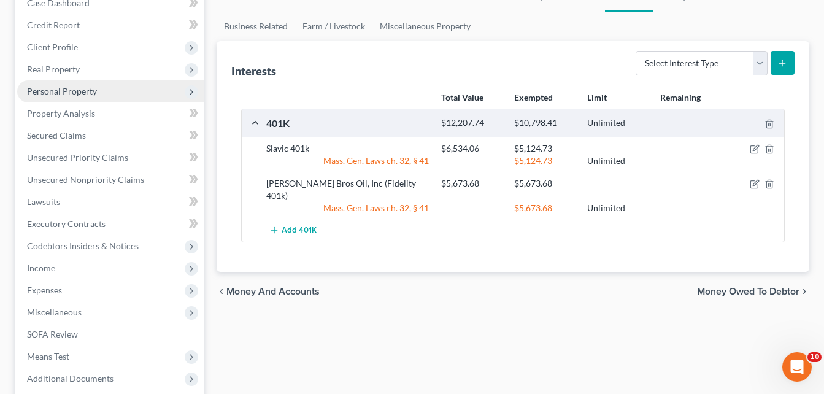
click at [95, 91] on span "Personal Property" at bounding box center [62, 91] width 70 height 10
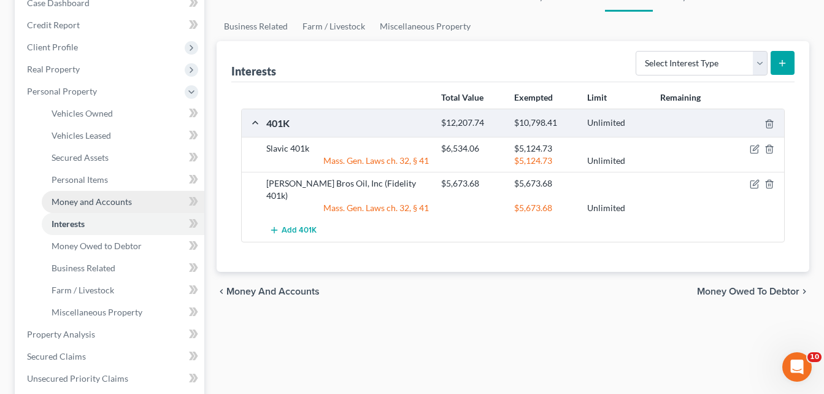
click at [99, 200] on span "Money and Accounts" at bounding box center [92, 201] width 80 height 10
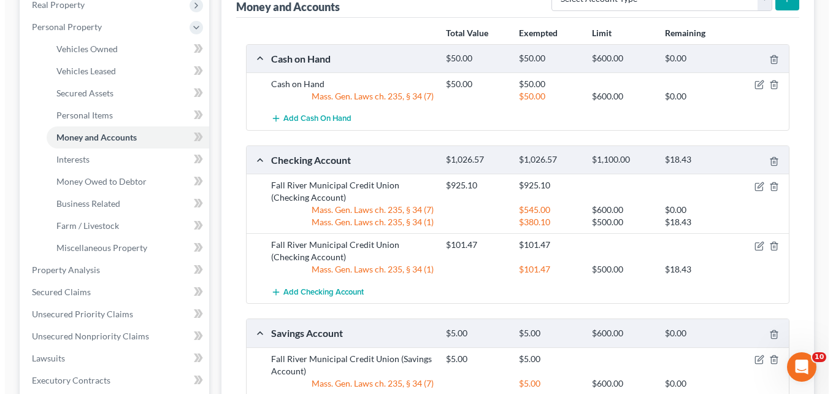
scroll to position [245, 0]
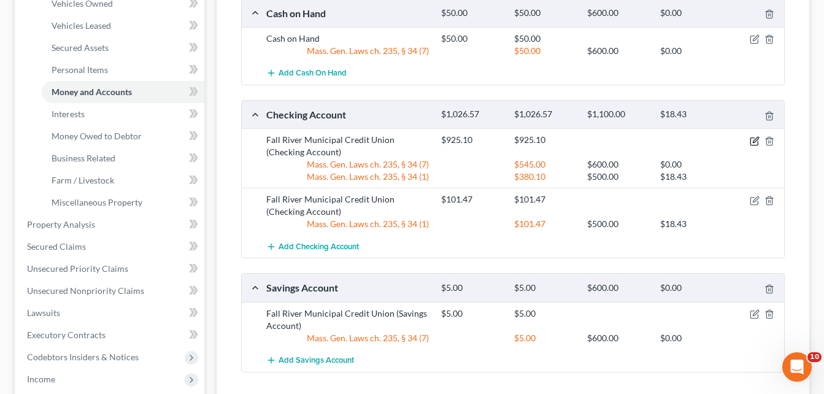
click at [757, 141] on icon "button" at bounding box center [754, 141] width 10 height 10
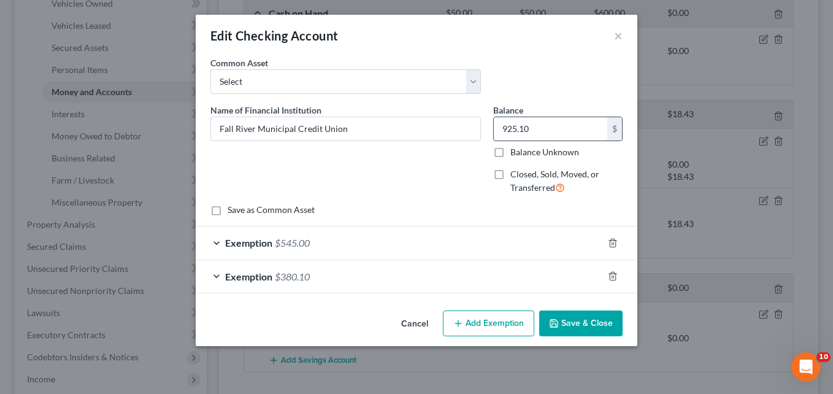
click at [535, 124] on input "925.10" at bounding box center [550, 128] width 113 height 23
type input "989"
click at [397, 162] on div "Name of Financial Institution * Fall River Municipal Credit Union" at bounding box center [345, 154] width 283 height 101
click at [371, 275] on div "Exemption $380.10" at bounding box center [399, 276] width 407 height 33
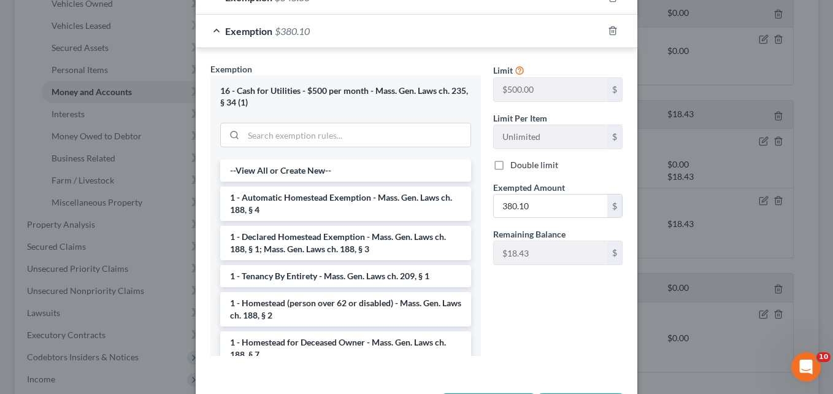
scroll to position [123, 0]
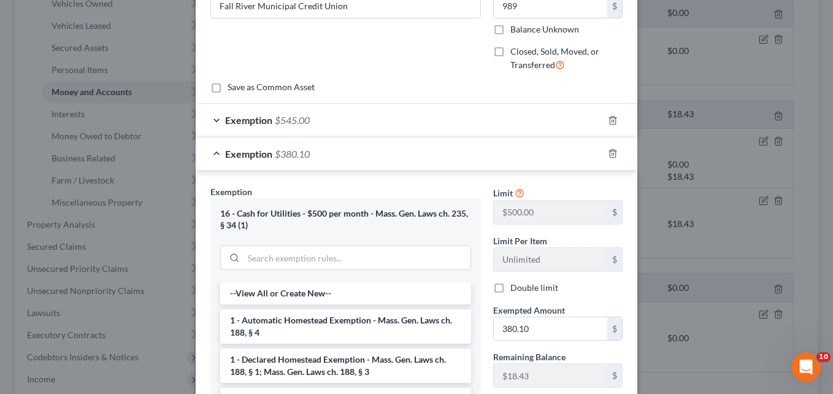
click at [386, 120] on div "Exemption $545.00" at bounding box center [399, 120] width 407 height 33
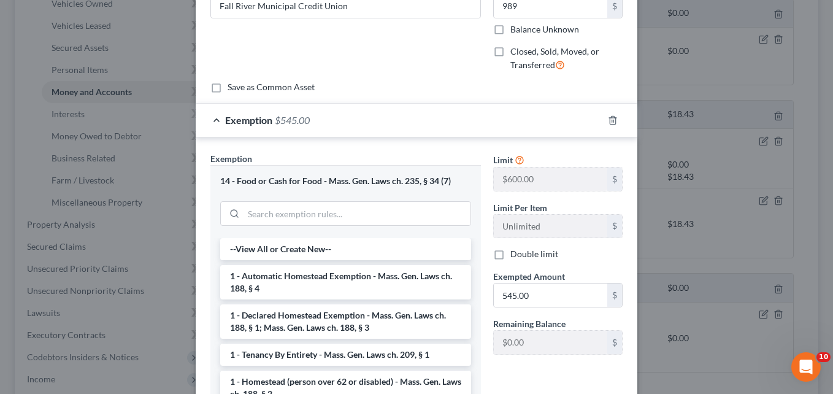
click at [211, 119] on div "Exemption $545.00" at bounding box center [399, 120] width 407 height 33
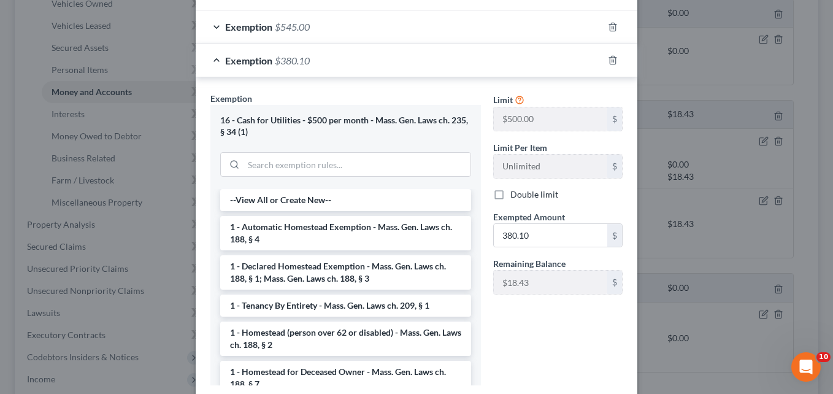
scroll to position [245, 0]
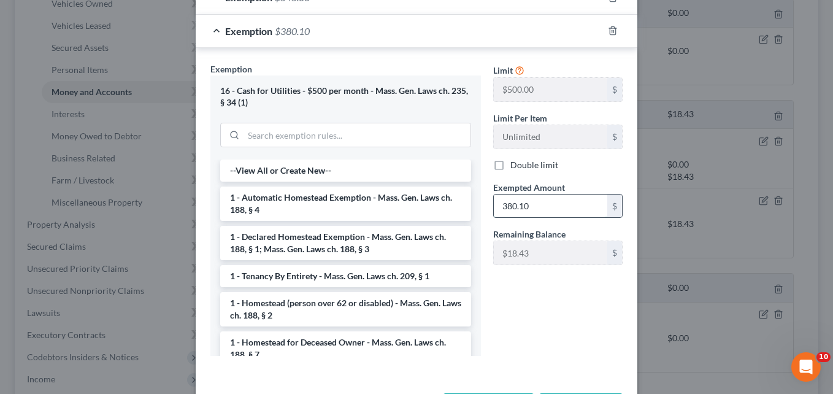
click at [532, 204] on input "380.10" at bounding box center [550, 205] width 113 height 23
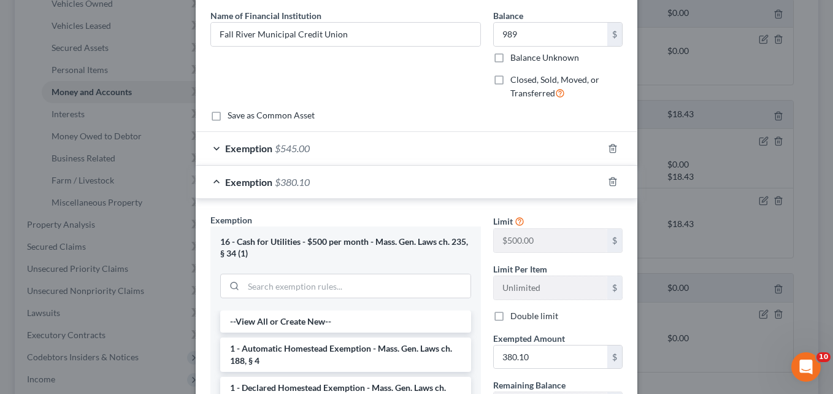
scroll to position [123, 0]
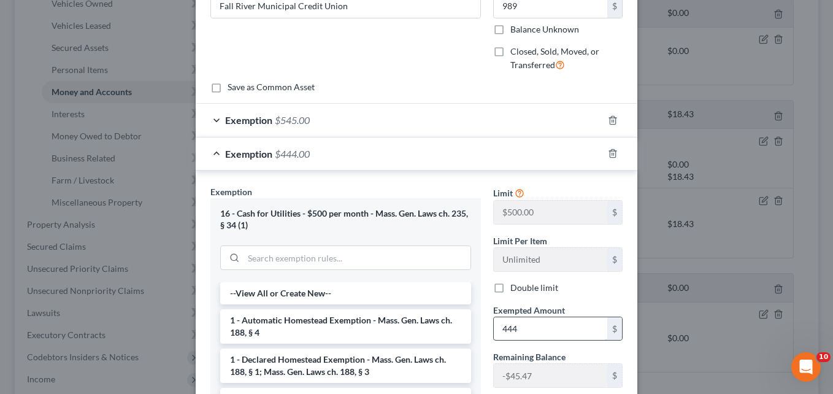
type input "444"
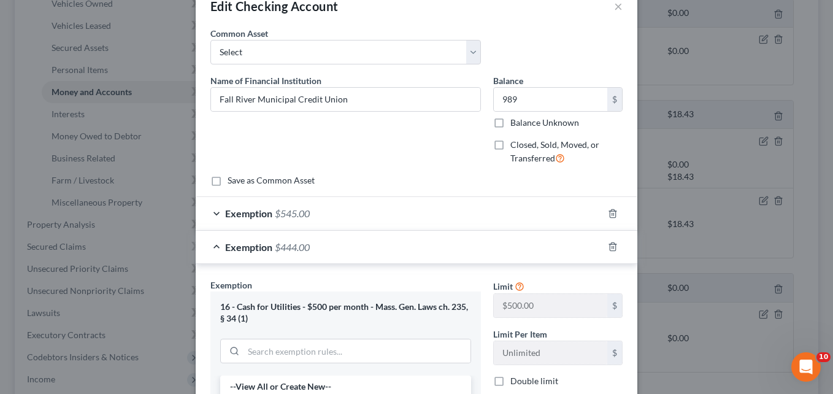
scroll to position [0, 0]
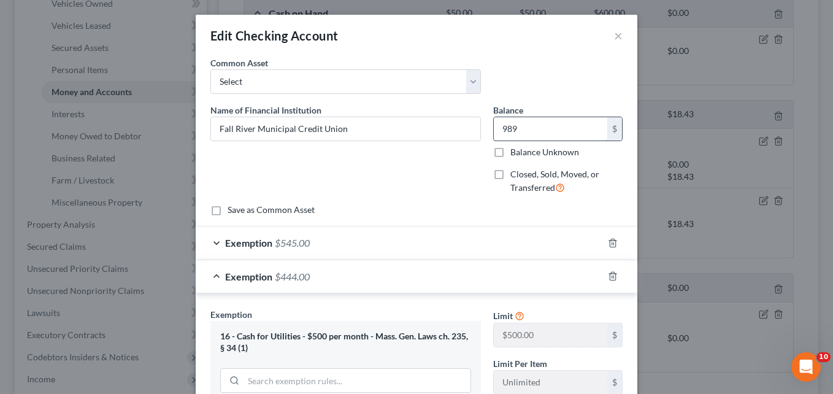
click at [537, 129] on input "989" at bounding box center [550, 128] width 113 height 23
type input "989.00"
click at [347, 204] on div "Save as Common Asset" at bounding box center [416, 210] width 412 height 12
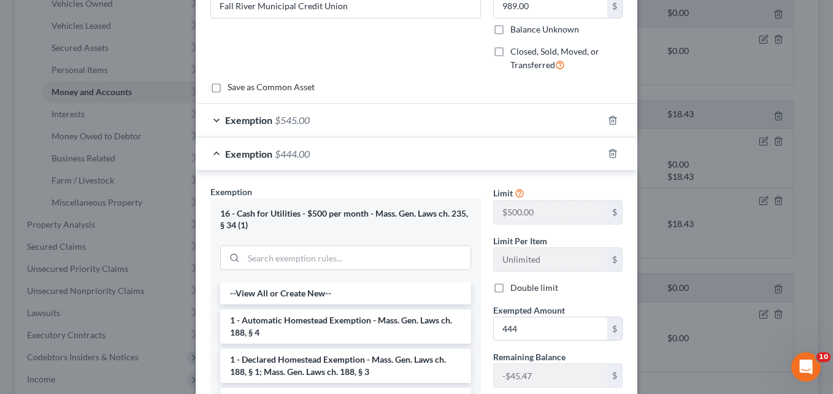
click at [427, 125] on div "Exemption $545.00" at bounding box center [399, 120] width 407 height 33
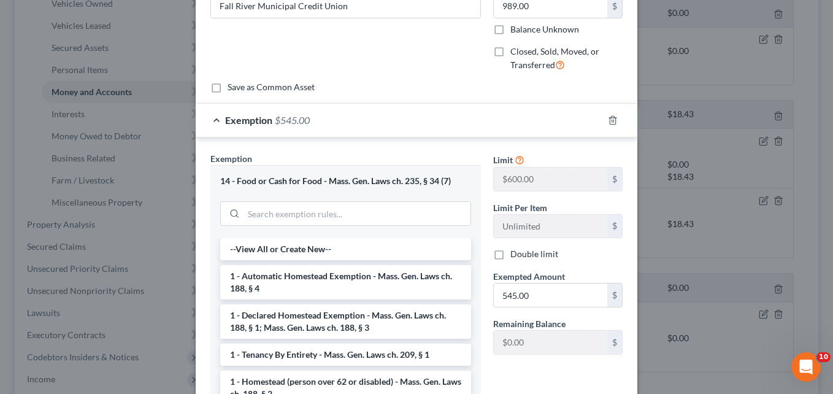
click at [210, 126] on div "Exemption $545.00" at bounding box center [399, 120] width 407 height 33
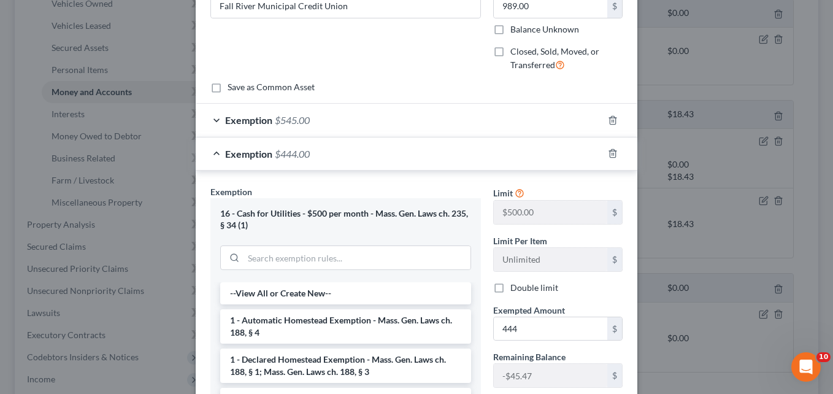
click at [370, 158] on div "Exemption $444.00" at bounding box center [399, 153] width 407 height 33
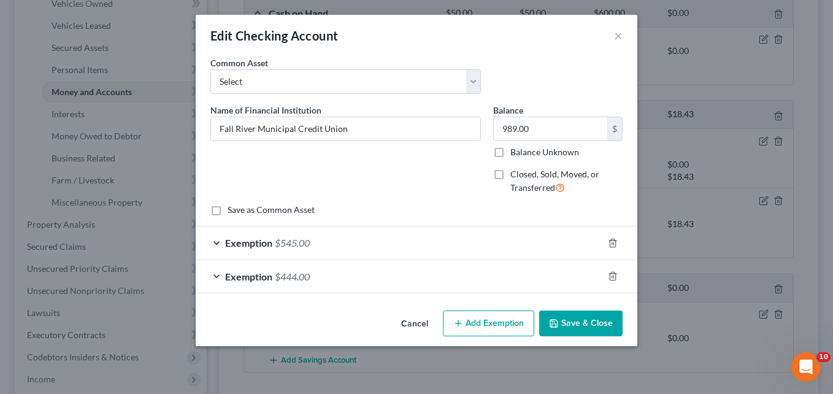
scroll to position [0, 0]
click at [376, 284] on div "Exemption $444.00" at bounding box center [399, 276] width 407 height 33
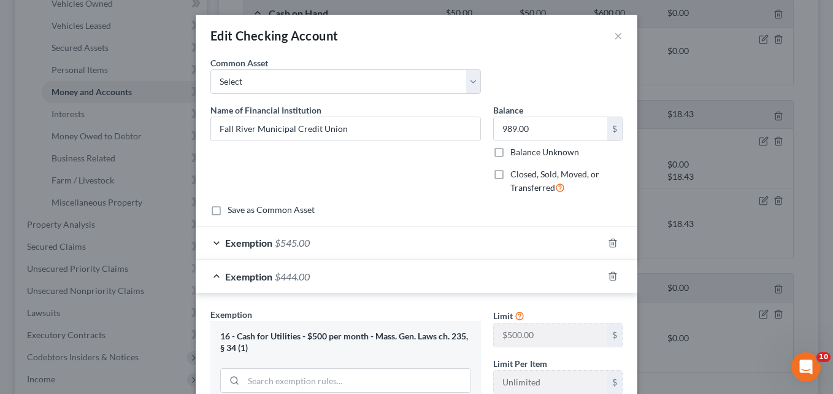
click at [417, 243] on div "Exemption $545.00" at bounding box center [399, 242] width 407 height 33
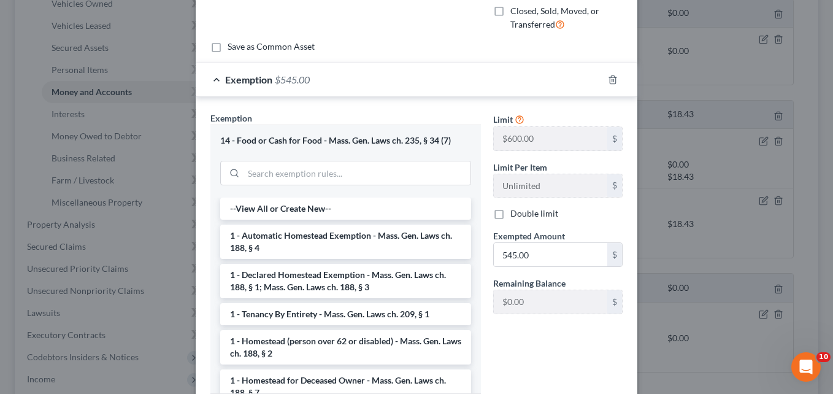
scroll to position [123, 0]
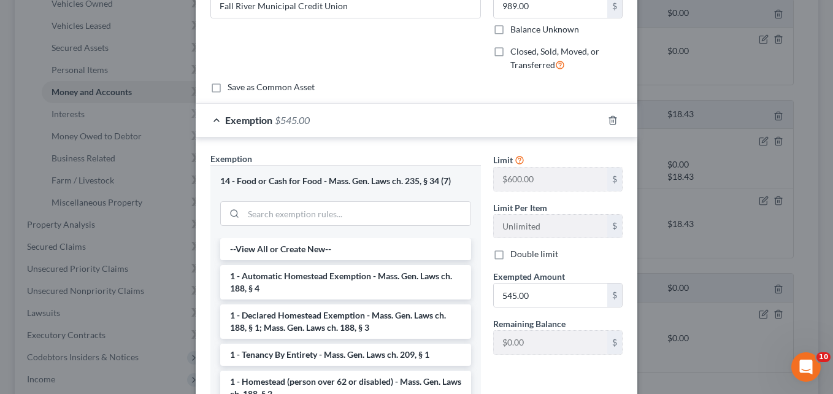
click at [248, 119] on span "Exemption" at bounding box center [248, 120] width 47 height 12
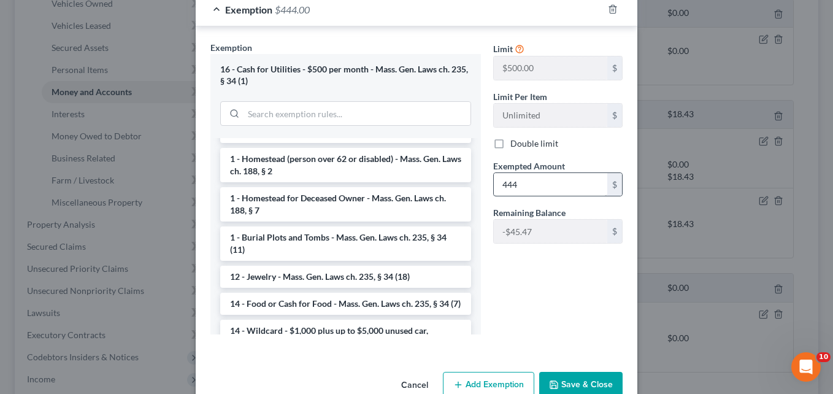
scroll to position [295, 0]
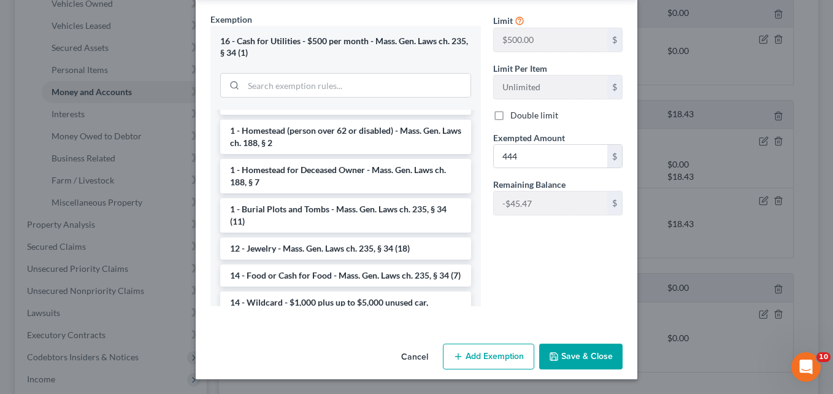
click at [407, 362] on button "Cancel" at bounding box center [414, 357] width 47 height 25
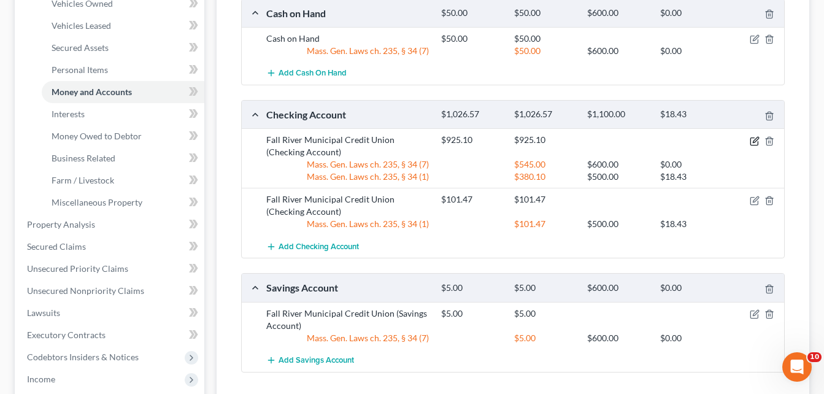
click at [751, 142] on icon "button" at bounding box center [754, 141] width 10 height 10
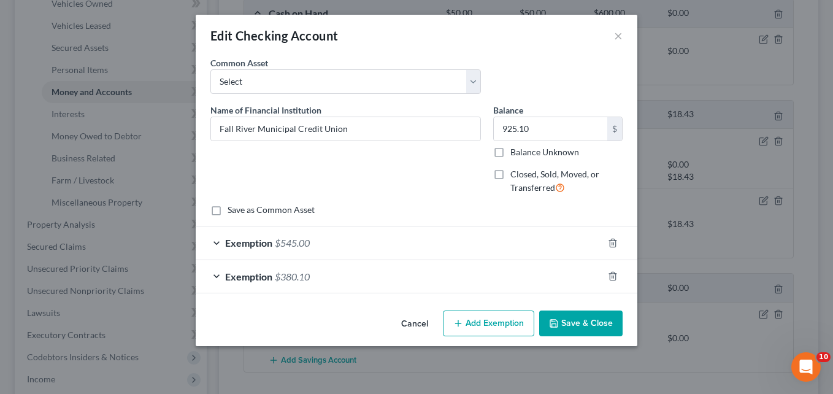
click at [362, 279] on div "Exemption $380.10" at bounding box center [399, 276] width 407 height 33
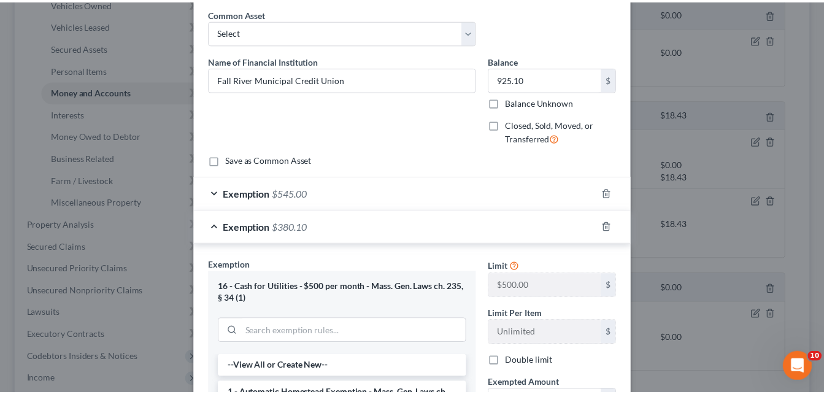
scroll to position [0, 0]
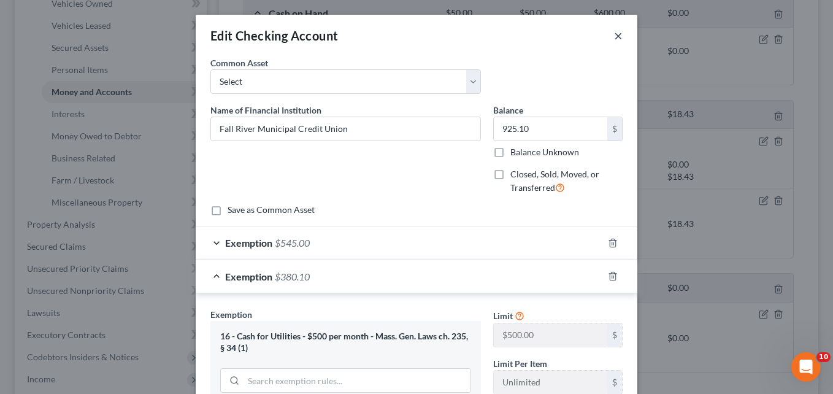
click at [614, 36] on button "×" at bounding box center [618, 35] width 9 height 15
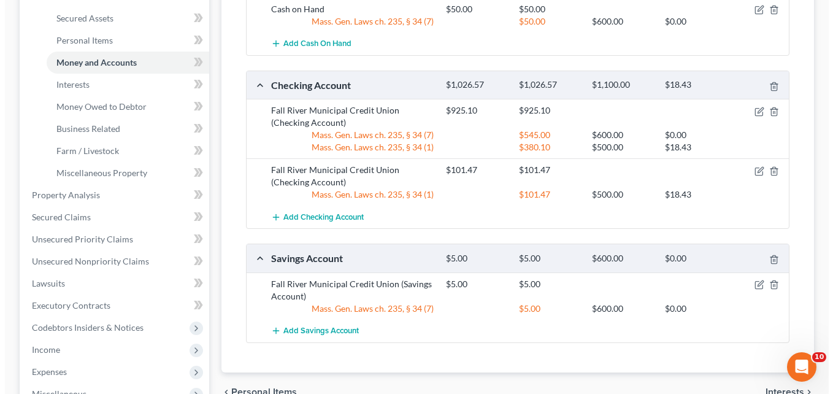
scroll to position [245, 0]
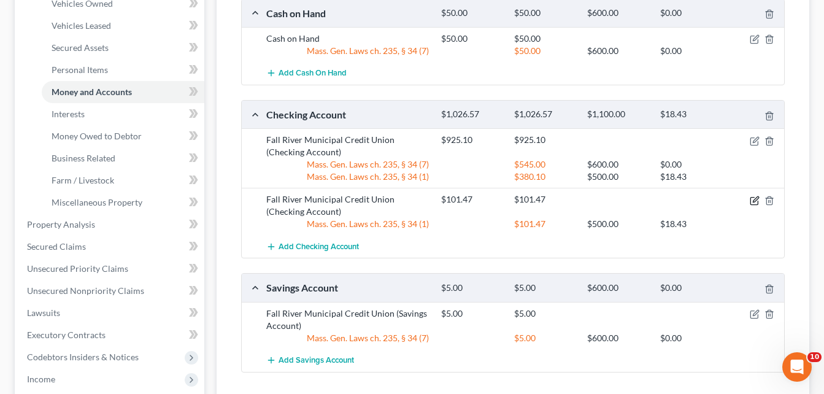
click at [750, 198] on icon "button" at bounding box center [753, 200] width 7 height 7
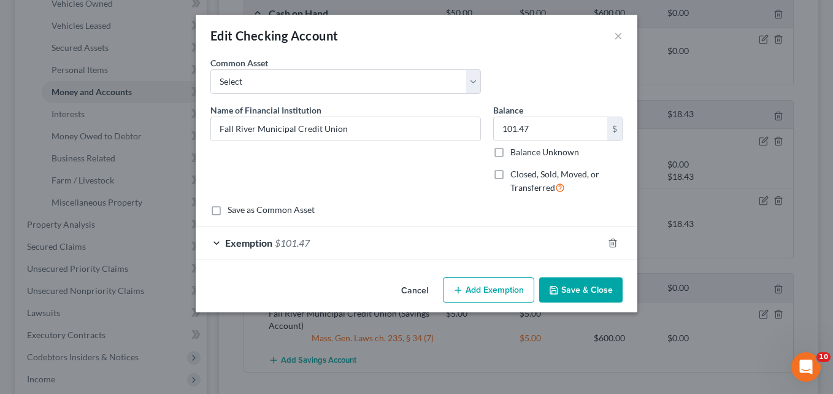
click at [232, 237] on span "Exemption" at bounding box center [248, 243] width 47 height 12
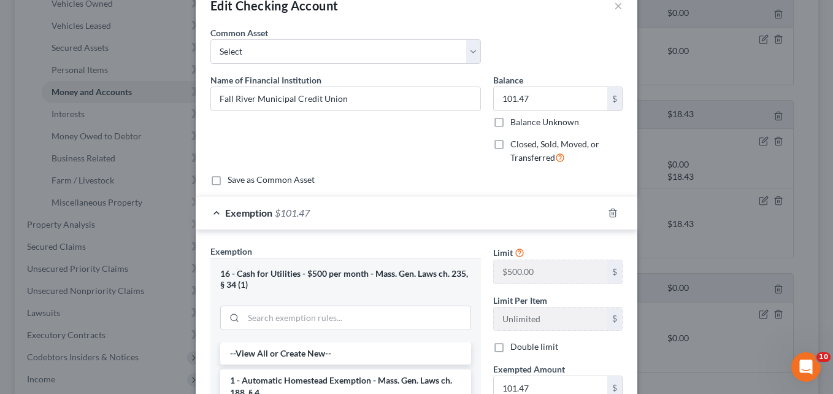
scroll to position [0, 0]
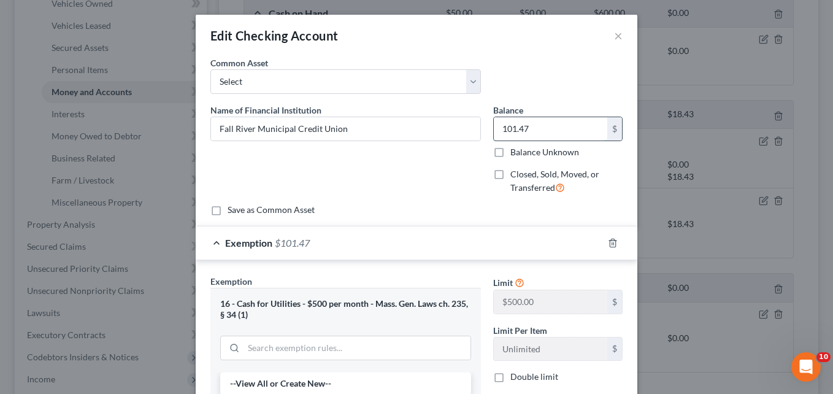
click at [550, 132] on input "101.47" at bounding box center [550, 128] width 113 height 23
type input "20"
click at [447, 171] on div "Name of Financial Institution * Fall River Municipal Credit Union" at bounding box center [345, 154] width 283 height 101
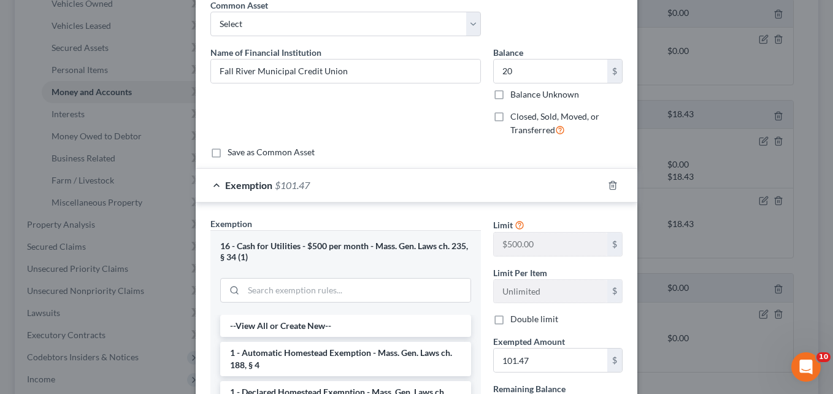
scroll to position [123, 0]
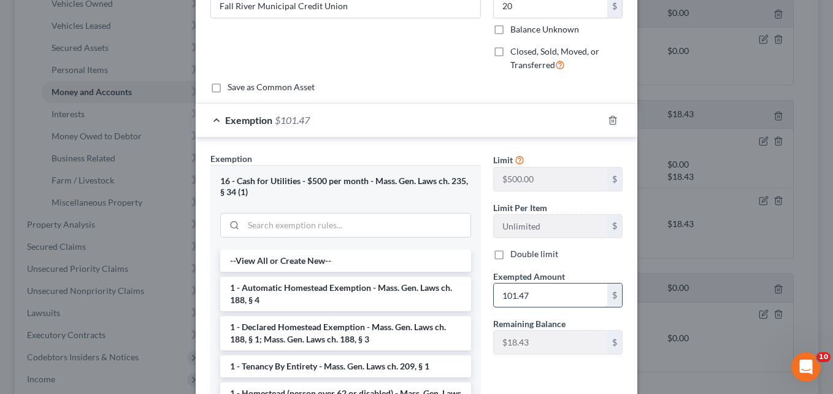
click at [551, 295] on input "101.47" at bounding box center [550, 294] width 113 height 23
type input "20"
click at [516, 375] on div "Limit $500.00 $ Limit Per Item Unlimited $ Double limit Exempted Amount * 20 $ …" at bounding box center [558, 304] width 142 height 304
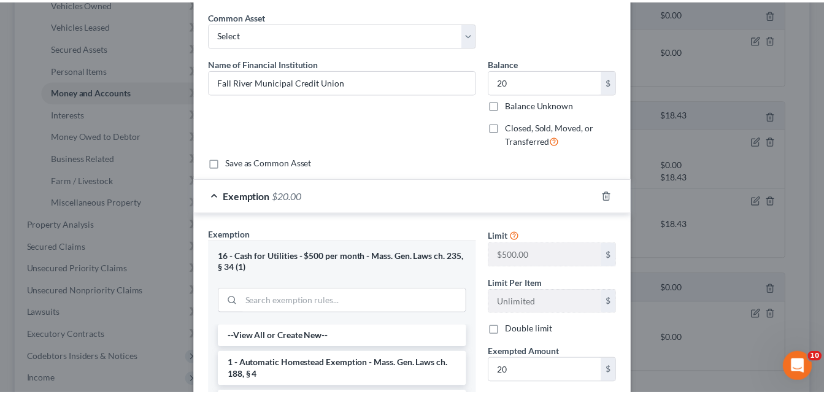
scroll to position [0, 0]
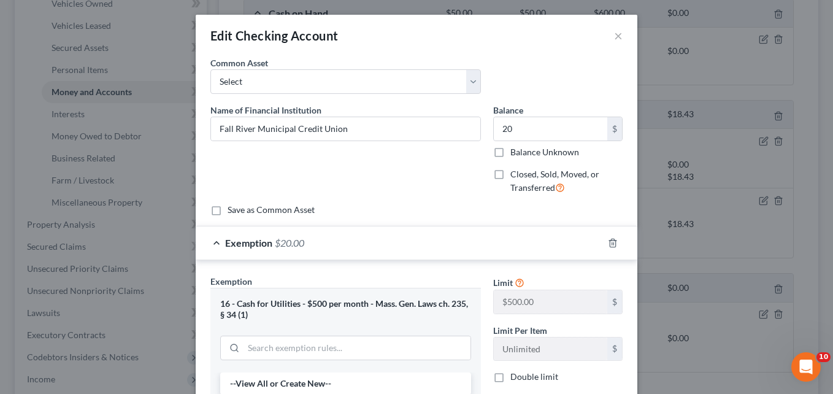
click at [209, 239] on div "Exemption $20.00" at bounding box center [399, 242] width 407 height 33
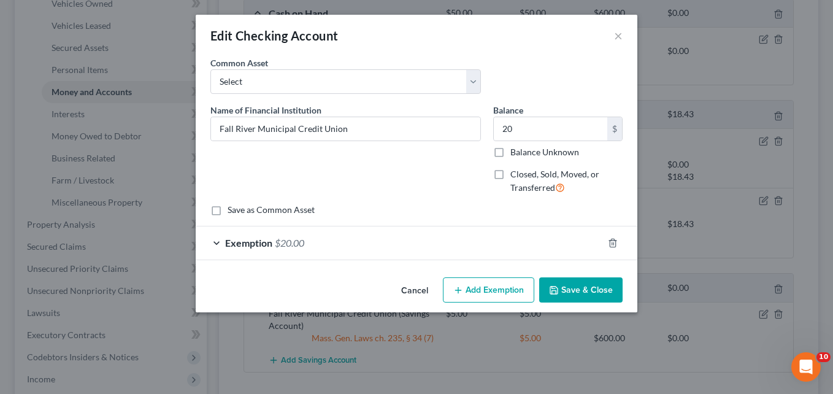
click at [591, 293] on button "Save & Close" at bounding box center [580, 290] width 83 height 26
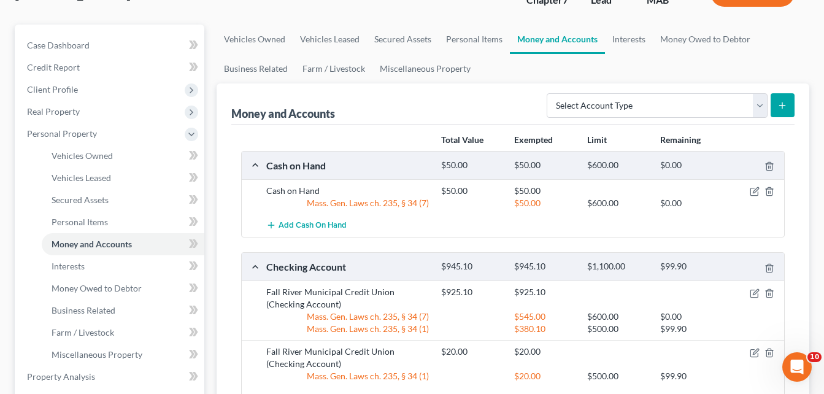
scroll to position [123, 0]
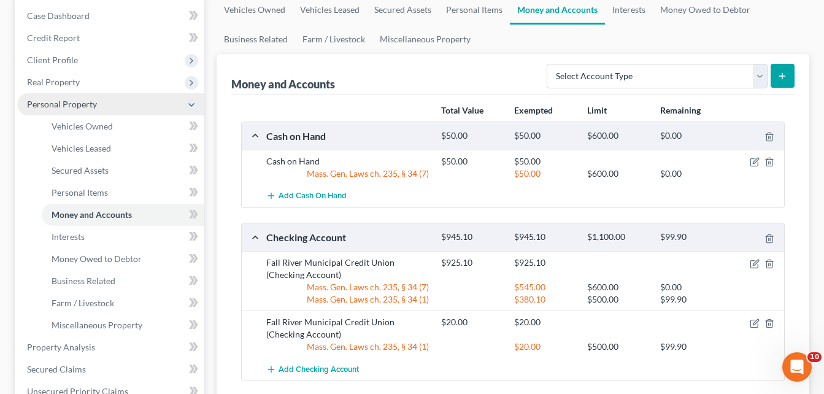
click at [190, 105] on icon at bounding box center [191, 105] width 10 height 10
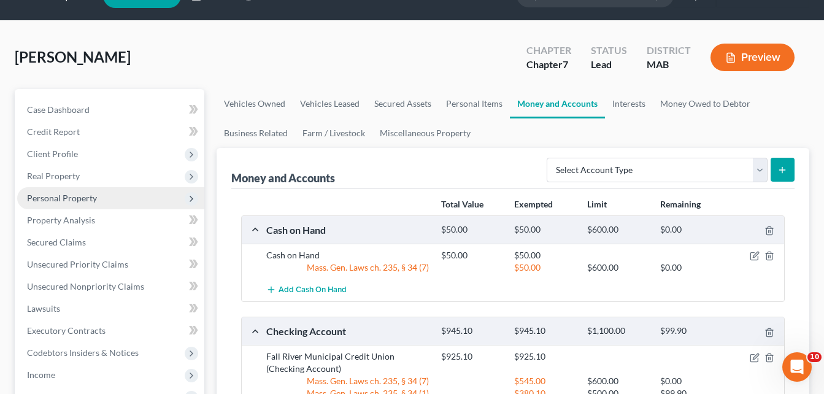
scroll to position [0, 0]
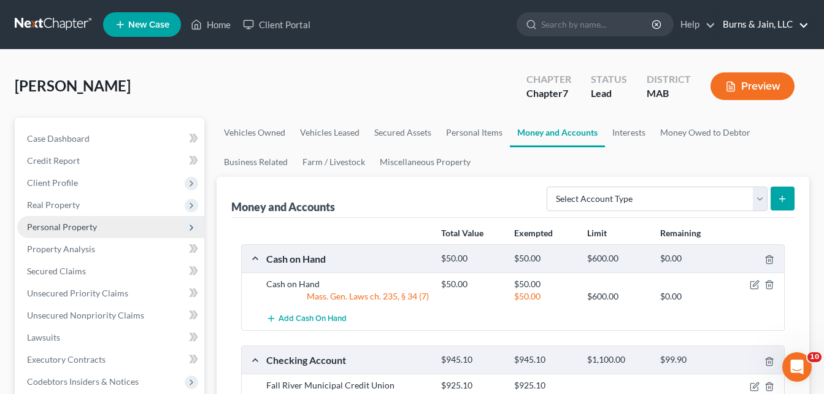
click at [783, 25] on link "Burns & Jain, LLC" at bounding box center [762, 24] width 92 height 22
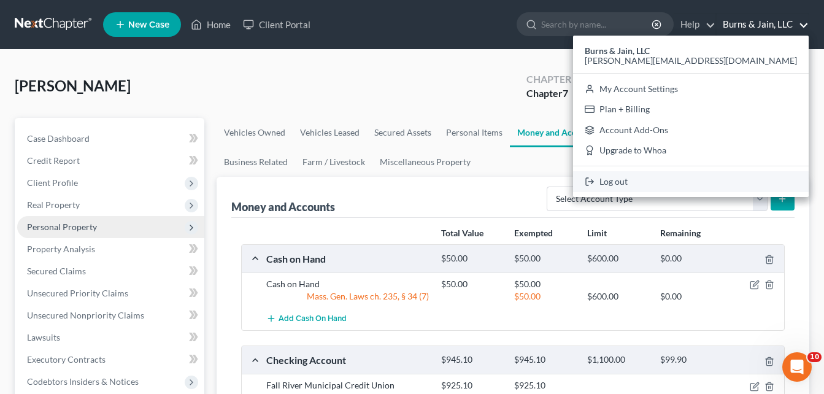
click at [746, 182] on link "Log out" at bounding box center [691, 181] width 236 height 21
